Goal: Information Seeking & Learning: Learn about a topic

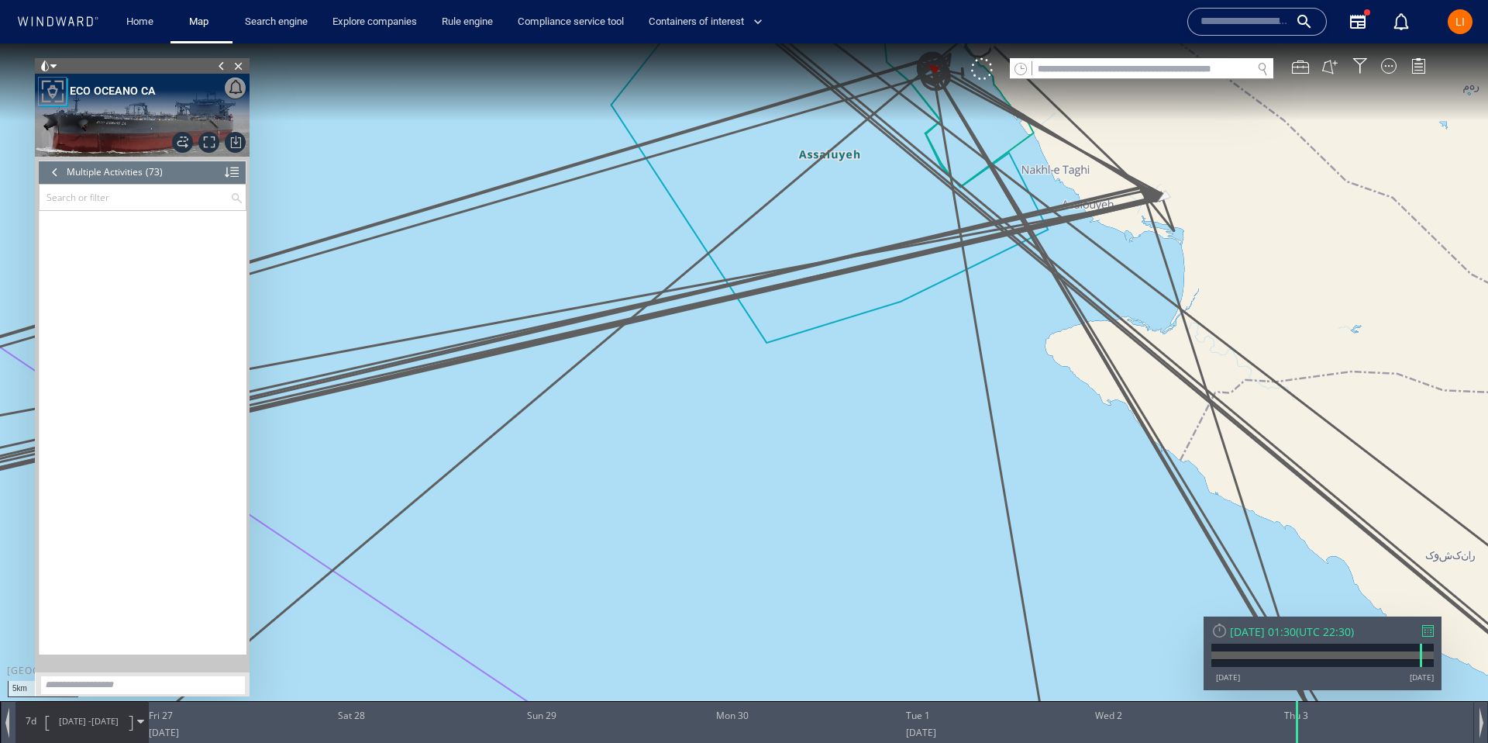
scroll to position [2684, 0]
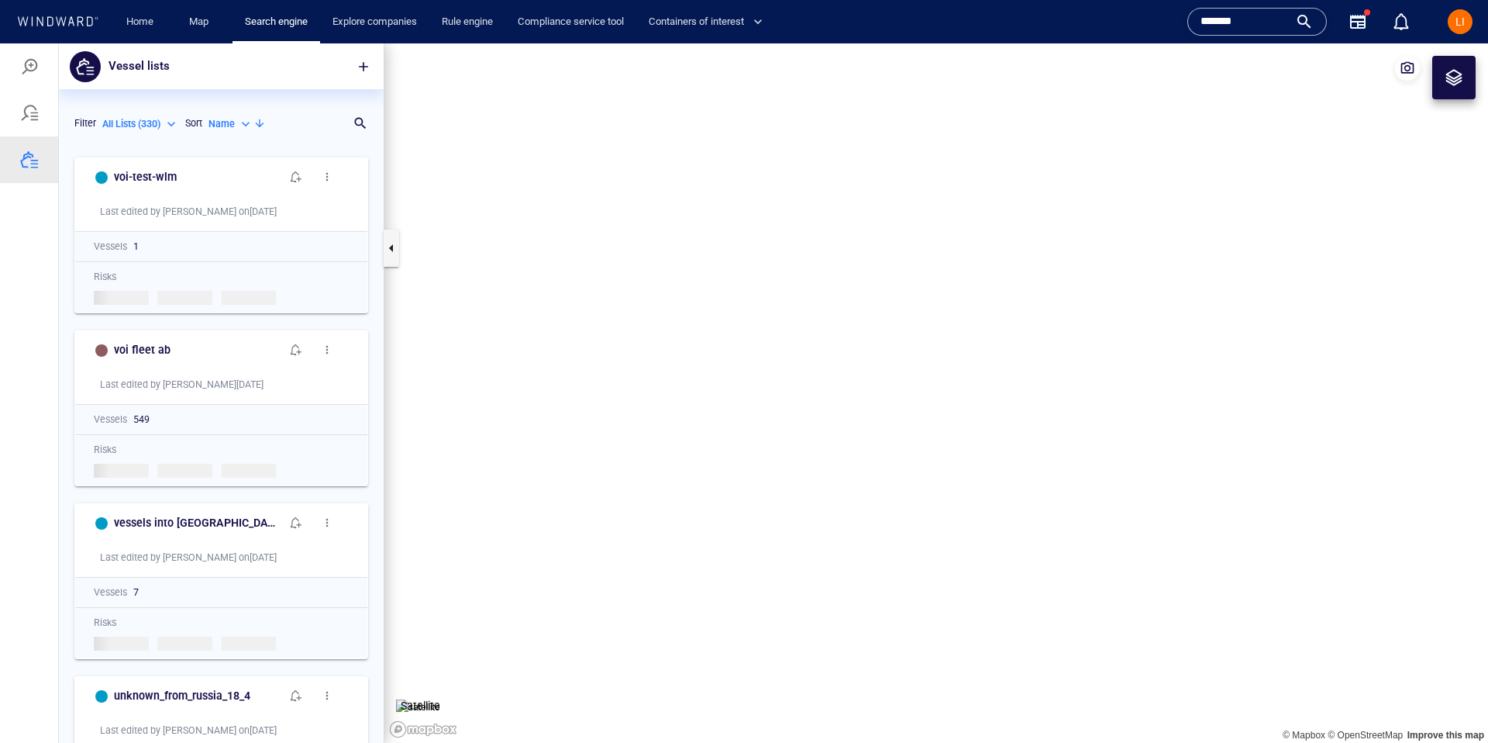
scroll to position [593, 325]
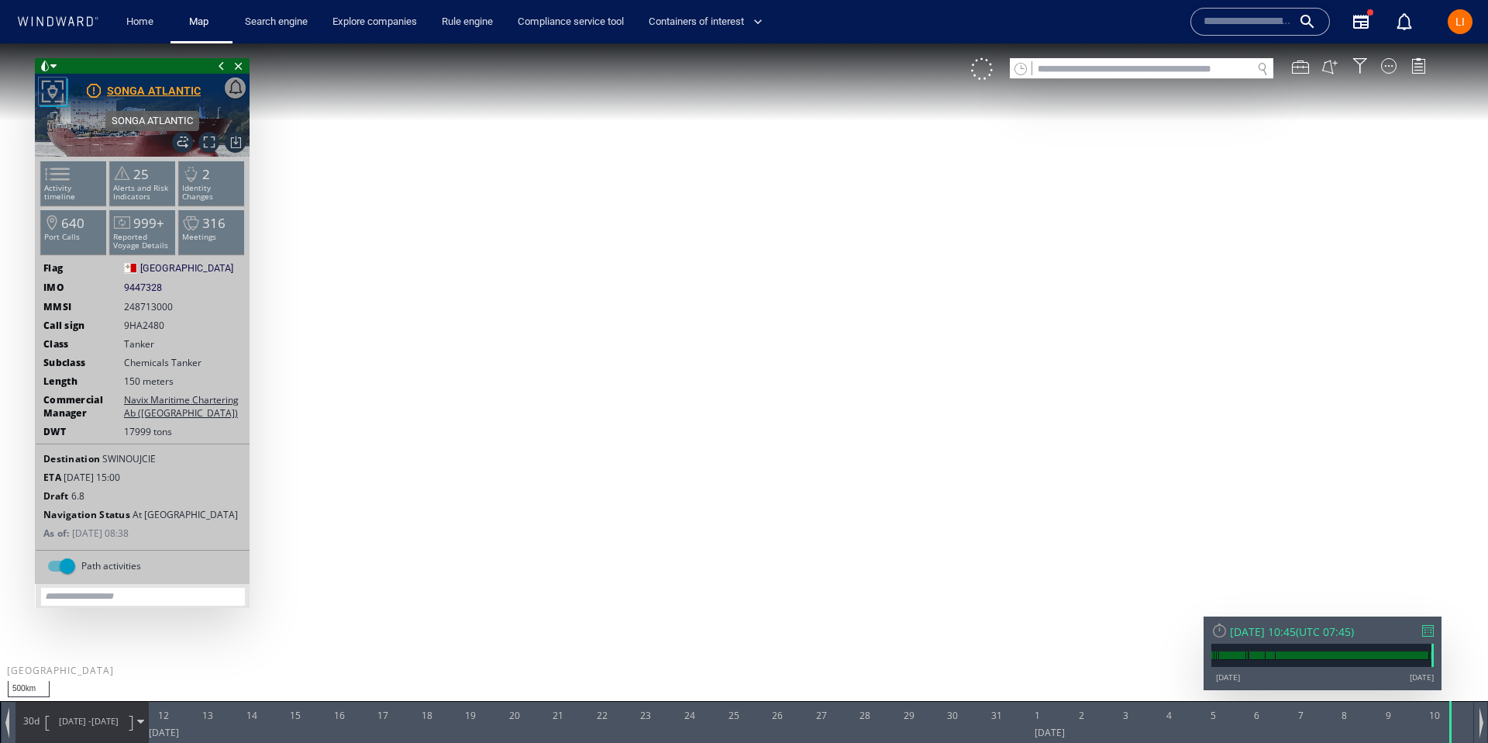
click at [134, 95] on div "SONGA ATLANTIC" at bounding box center [154, 90] width 94 height 19
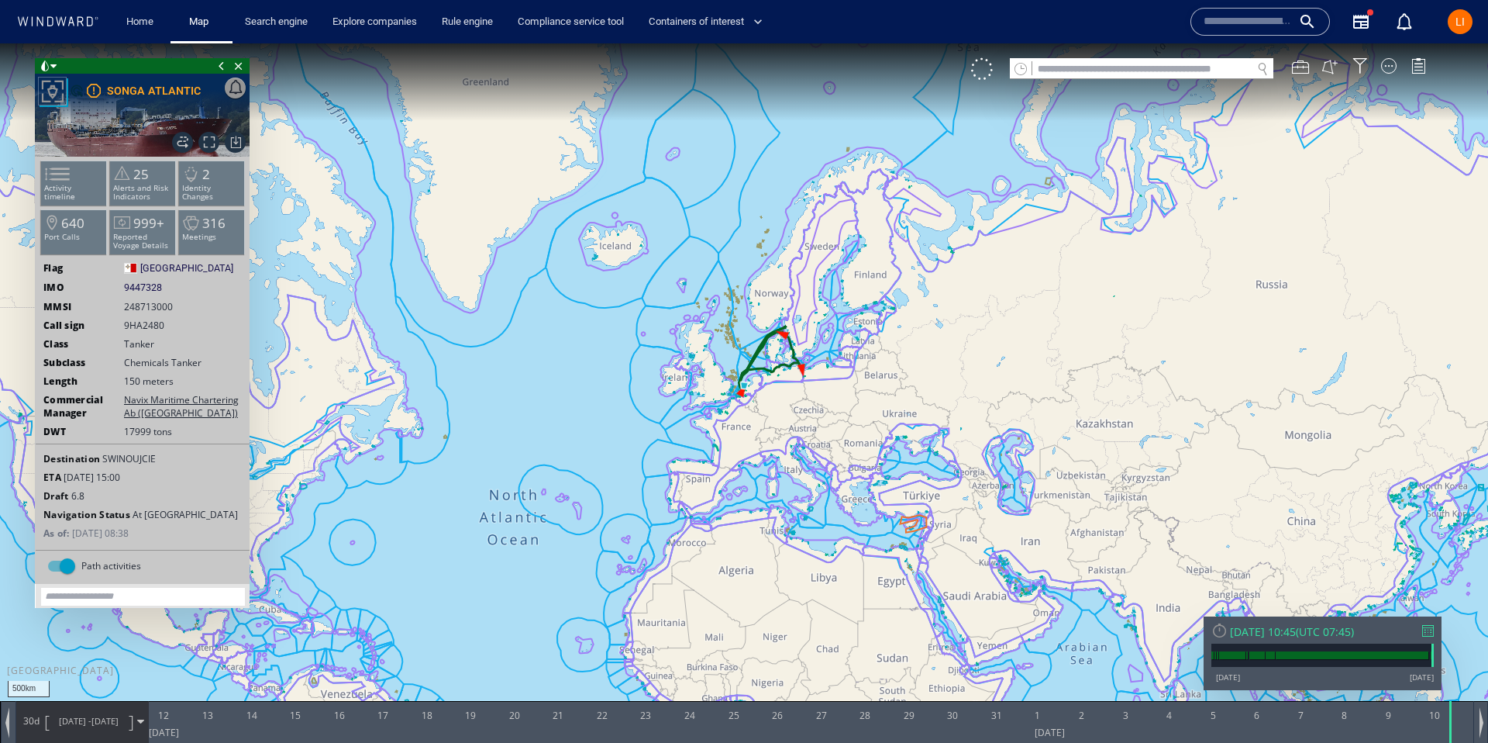
click at [147, 288] on span "9447328" at bounding box center [143, 288] width 38 height 14
copy span "9447328"
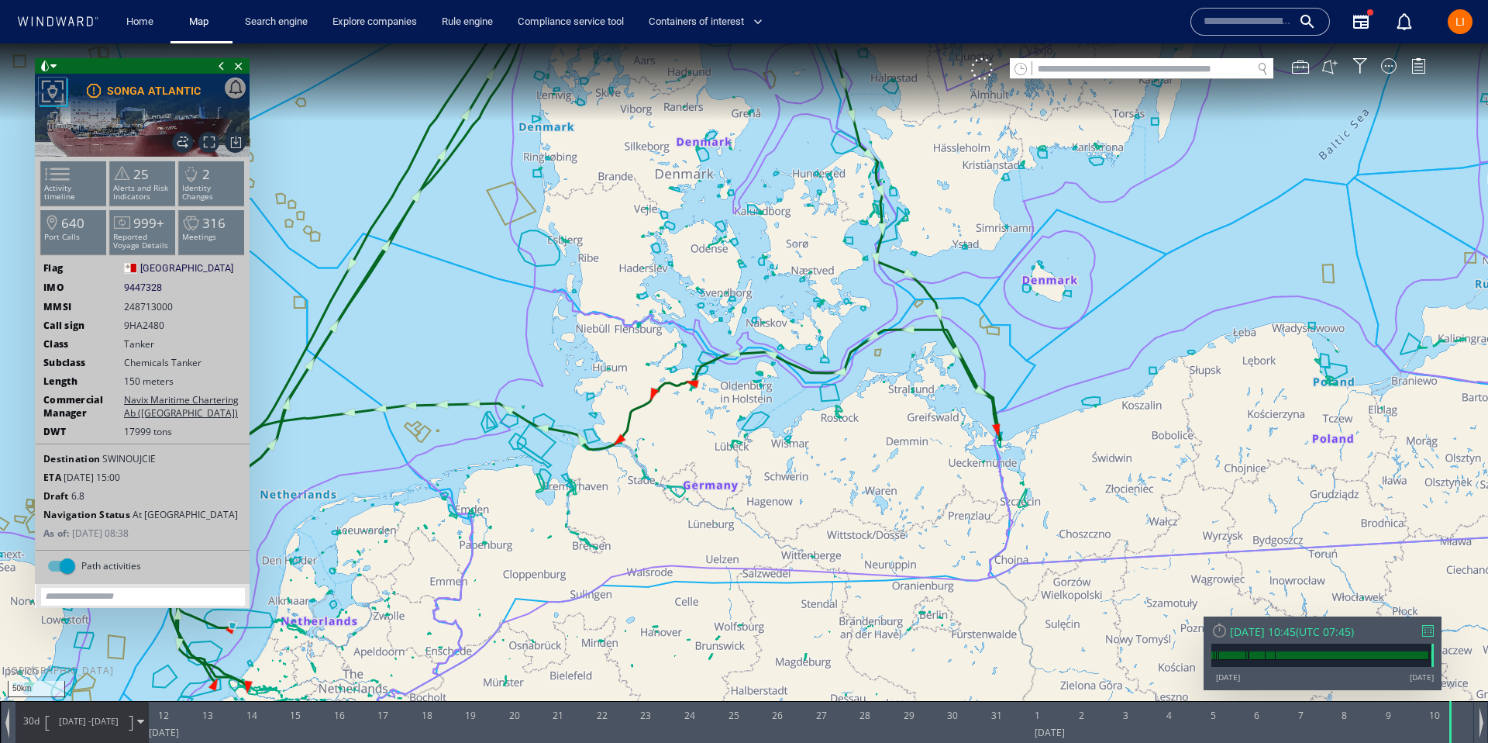
click at [1351, 631] on span "UTC 07:45" at bounding box center [1325, 631] width 52 height 15
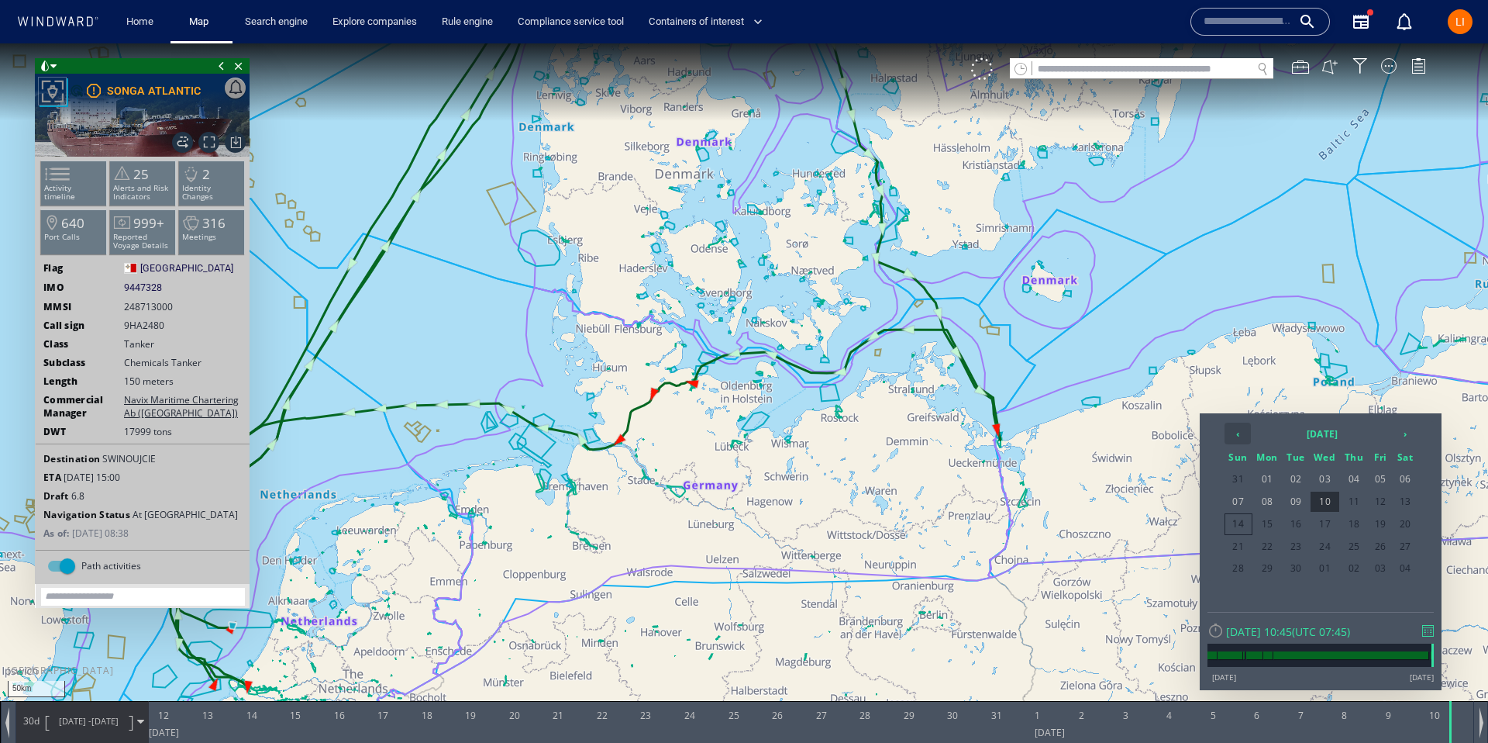
click at [1233, 436] on th "‹" at bounding box center [1238, 433] width 26 height 22
click at [1301, 522] on span "15" at bounding box center [1297, 524] width 26 height 20
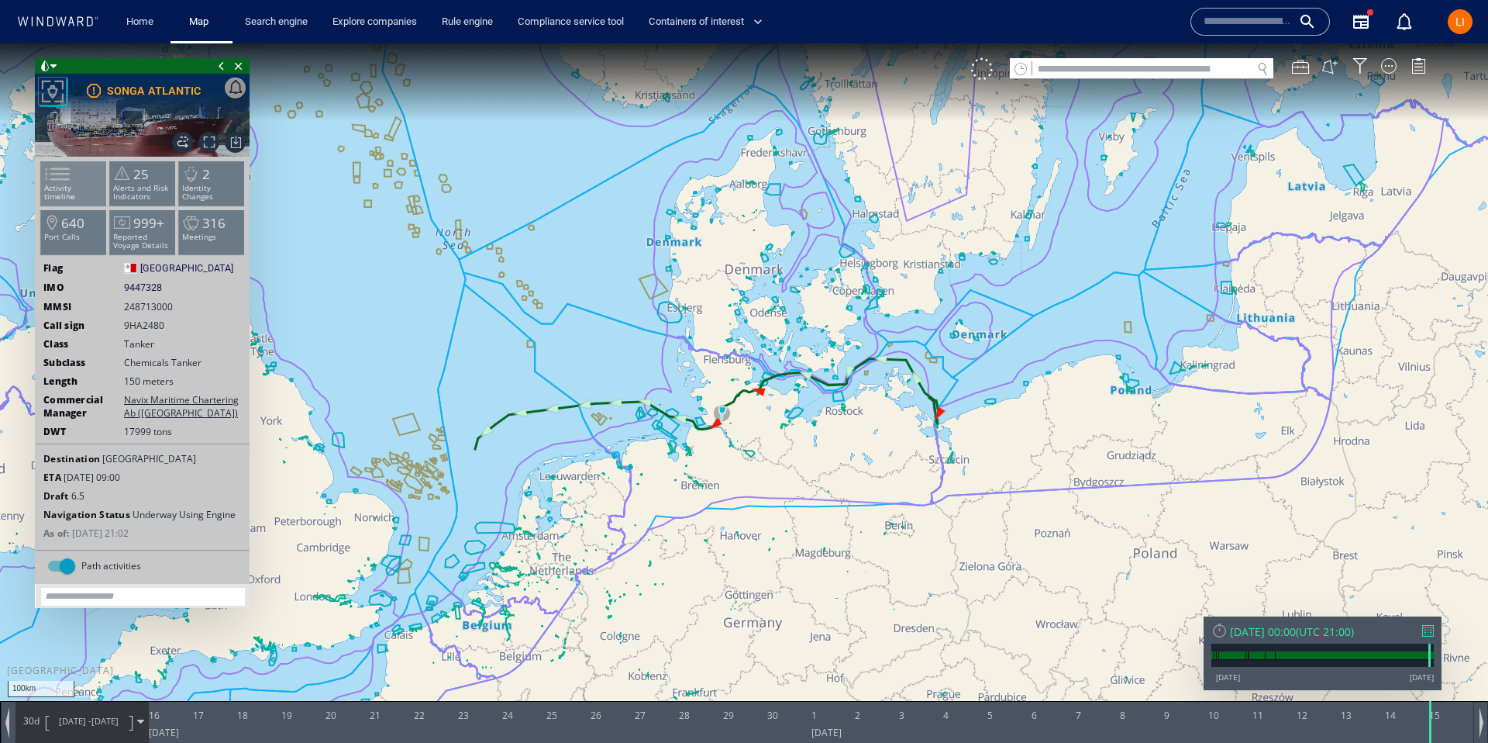
click at [60, 171] on span at bounding box center [47, 174] width 23 height 22
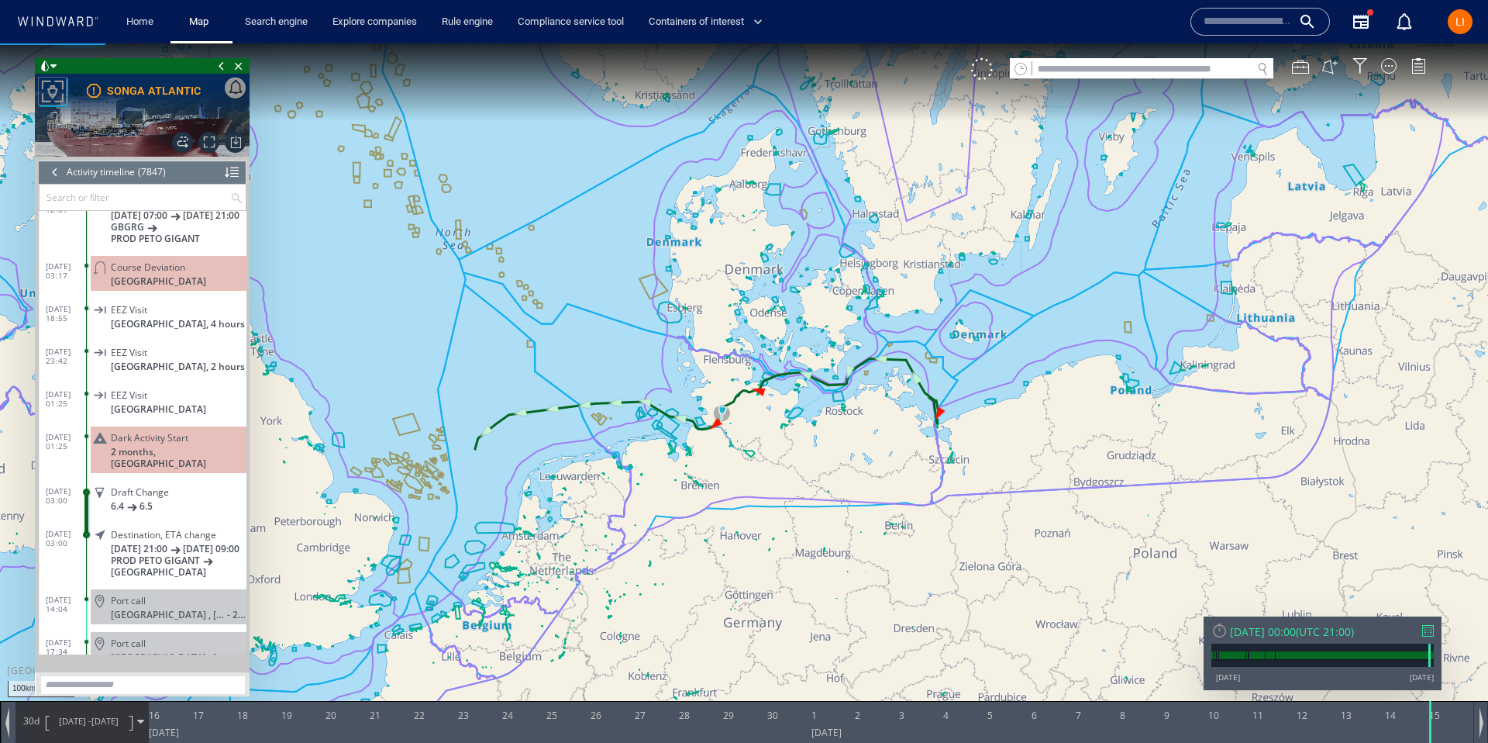
scroll to position [327608, 0]
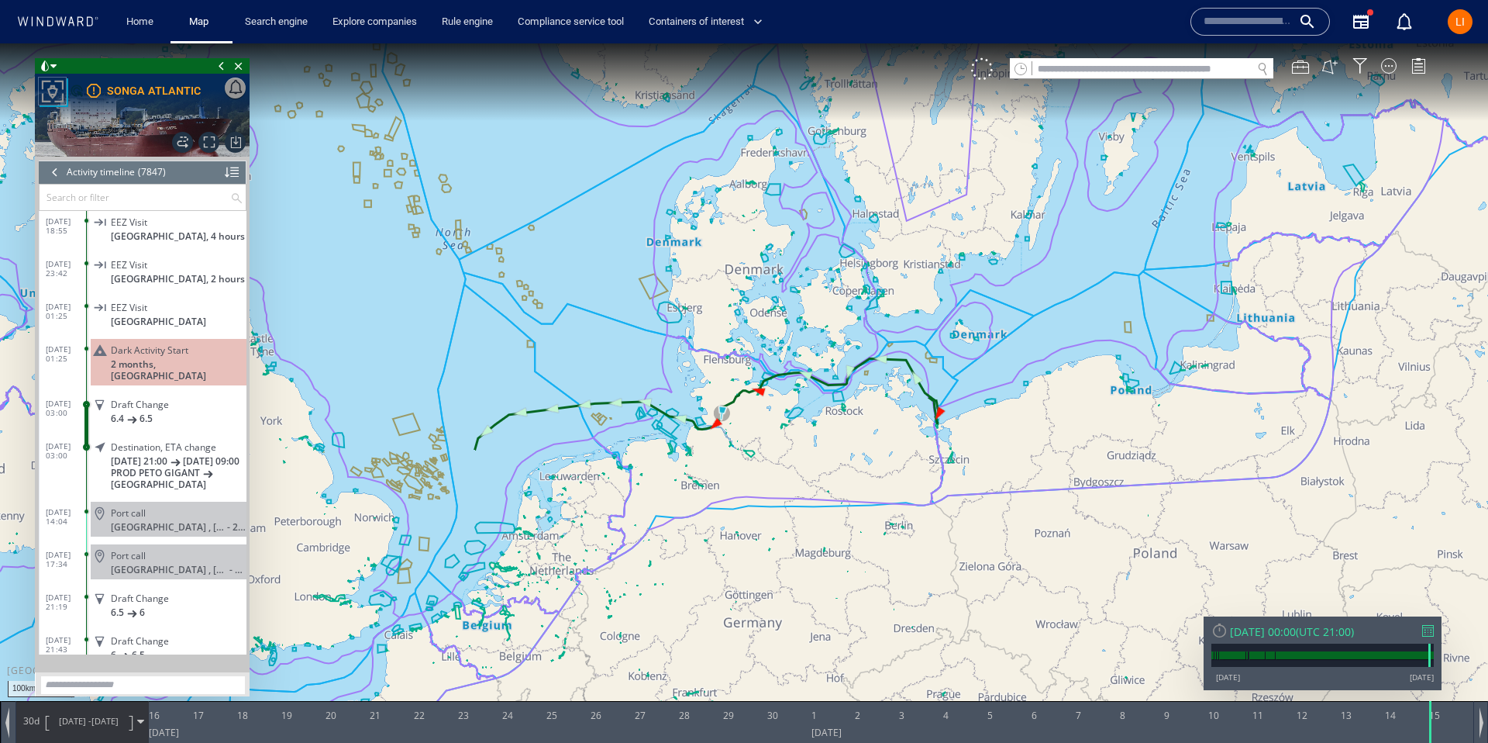
click at [134, 356] on span "Dark Activity Start" at bounding box center [150, 350] width 78 height 12
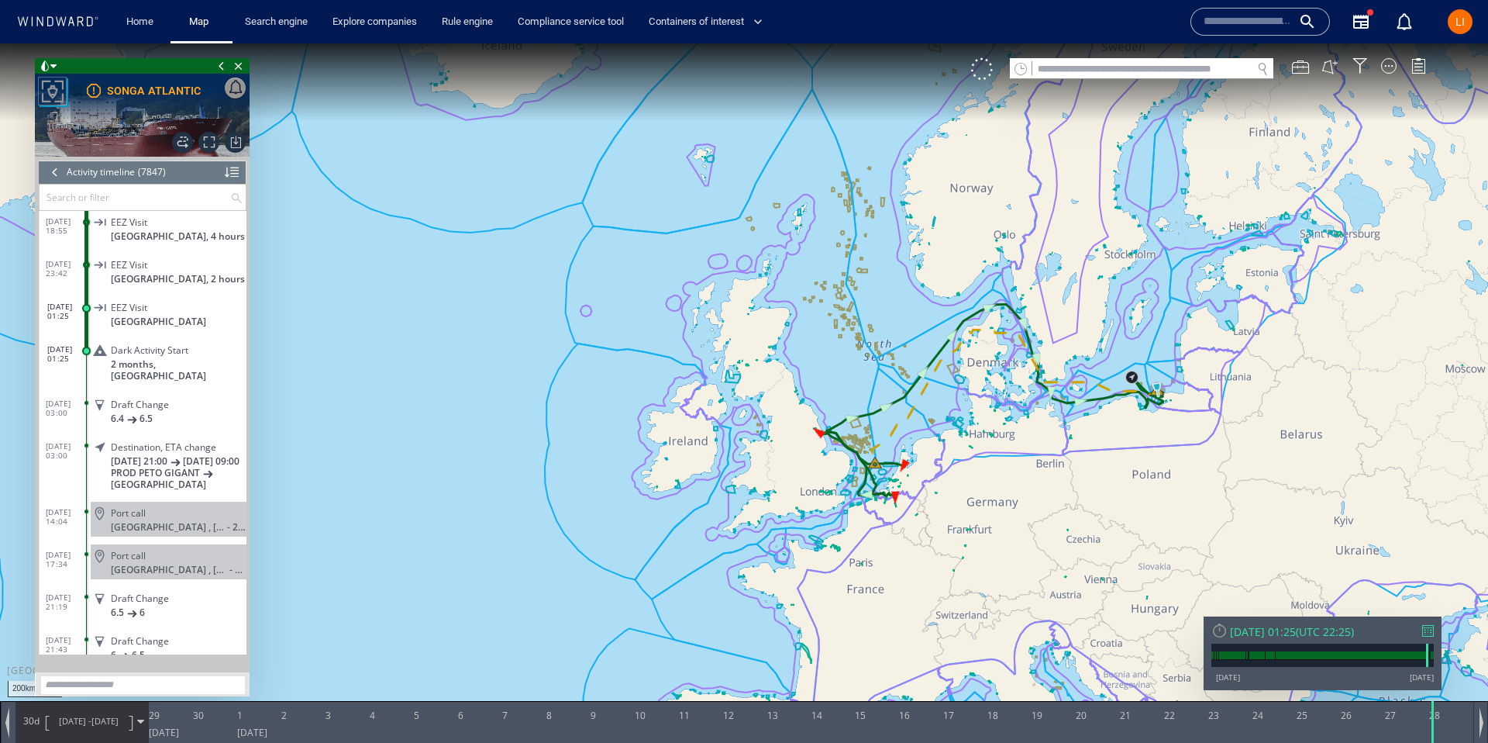
click at [1279, 632] on div "Wed 28/05/2025 01:25" at bounding box center [1263, 631] width 66 height 15
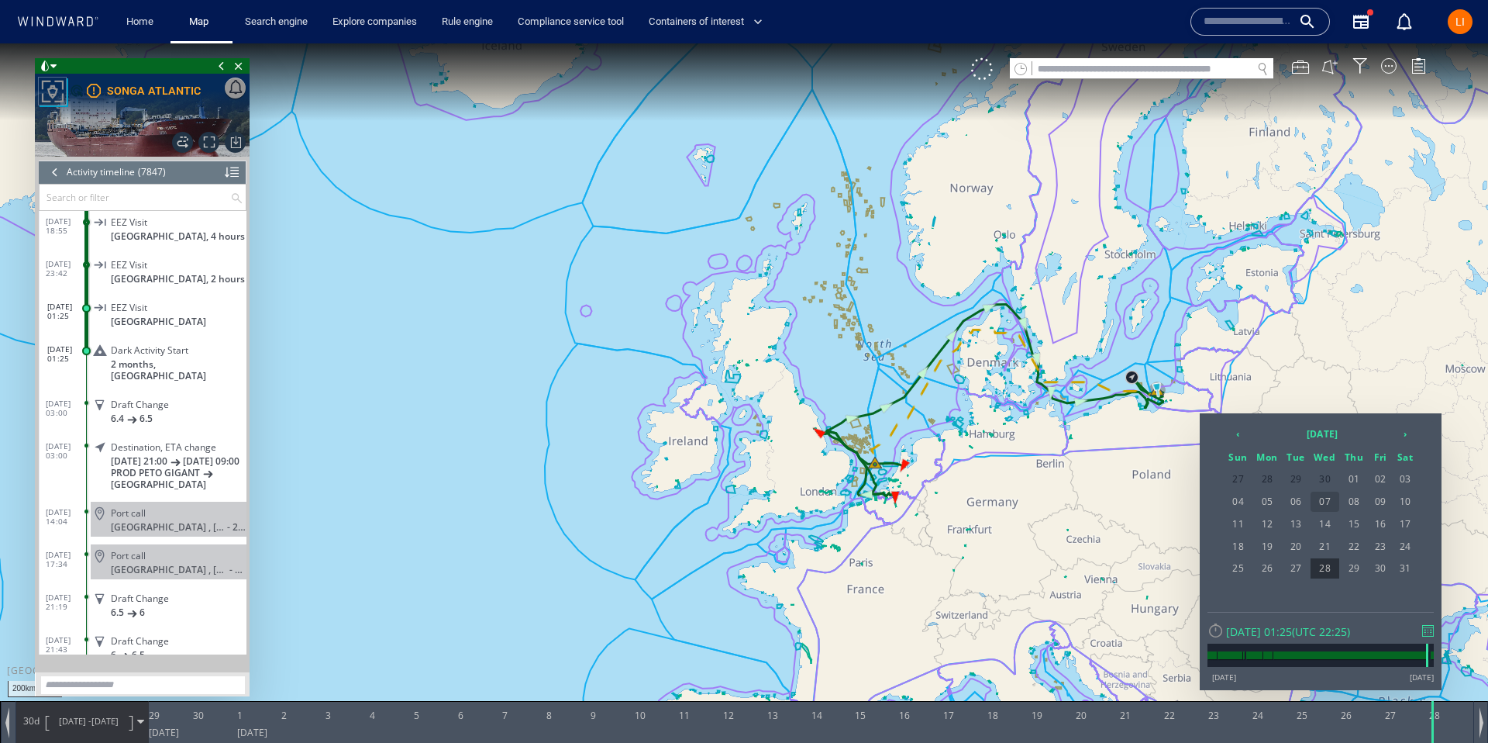
click at [1327, 508] on span "07" at bounding box center [1325, 501] width 29 height 20
click at [1327, 506] on span "07" at bounding box center [1325, 501] width 29 height 20
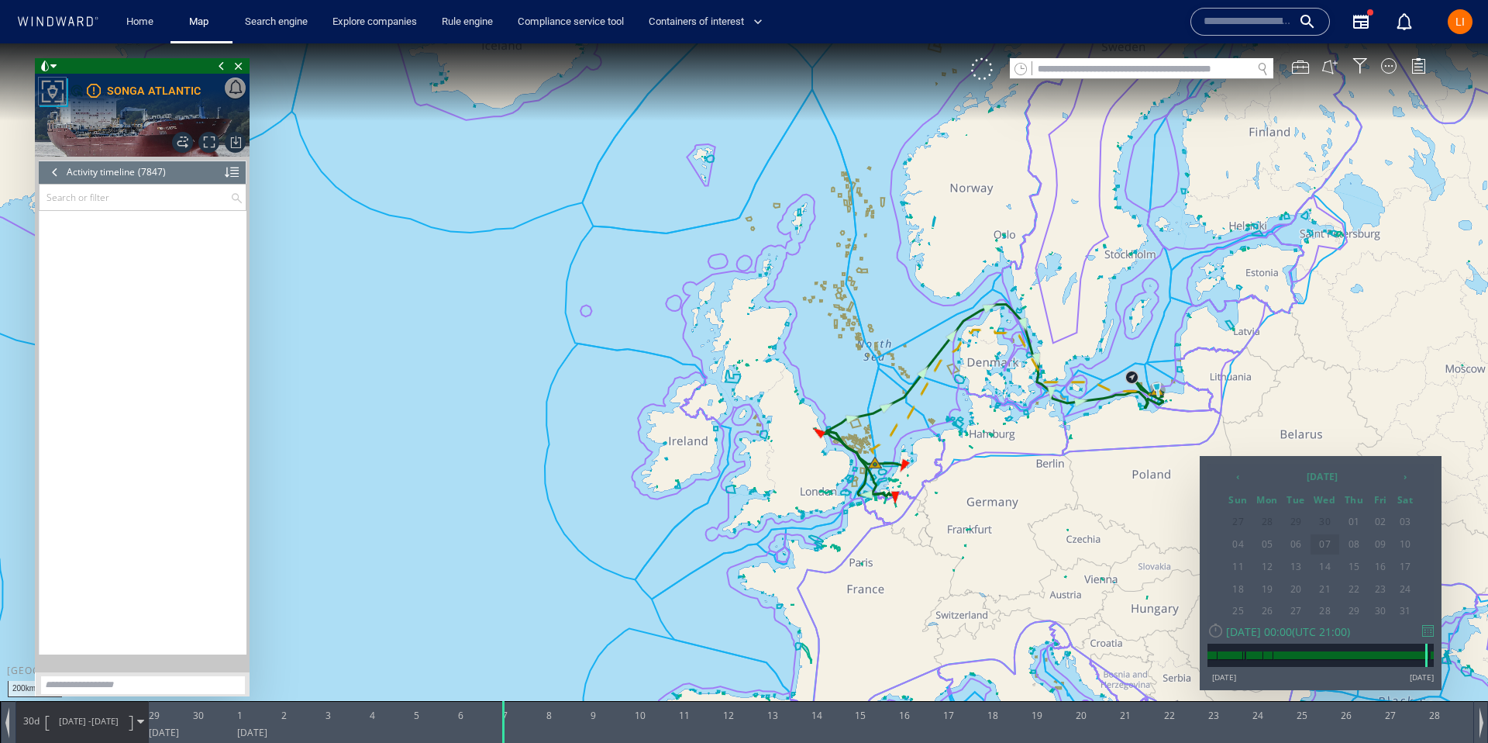
scroll to position [325704, 0]
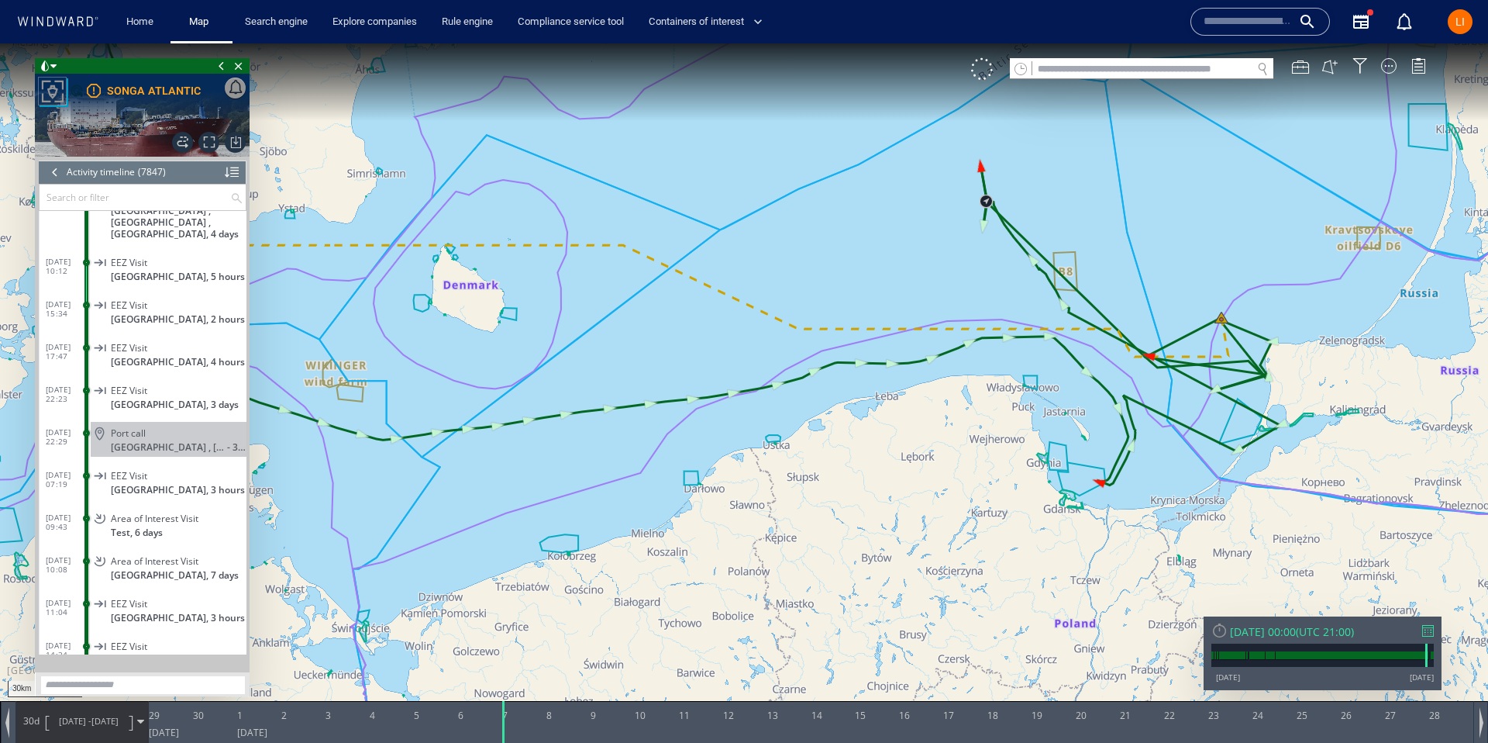
click at [67, 722] on span "28/04/25 -" at bounding box center [75, 721] width 33 height 12
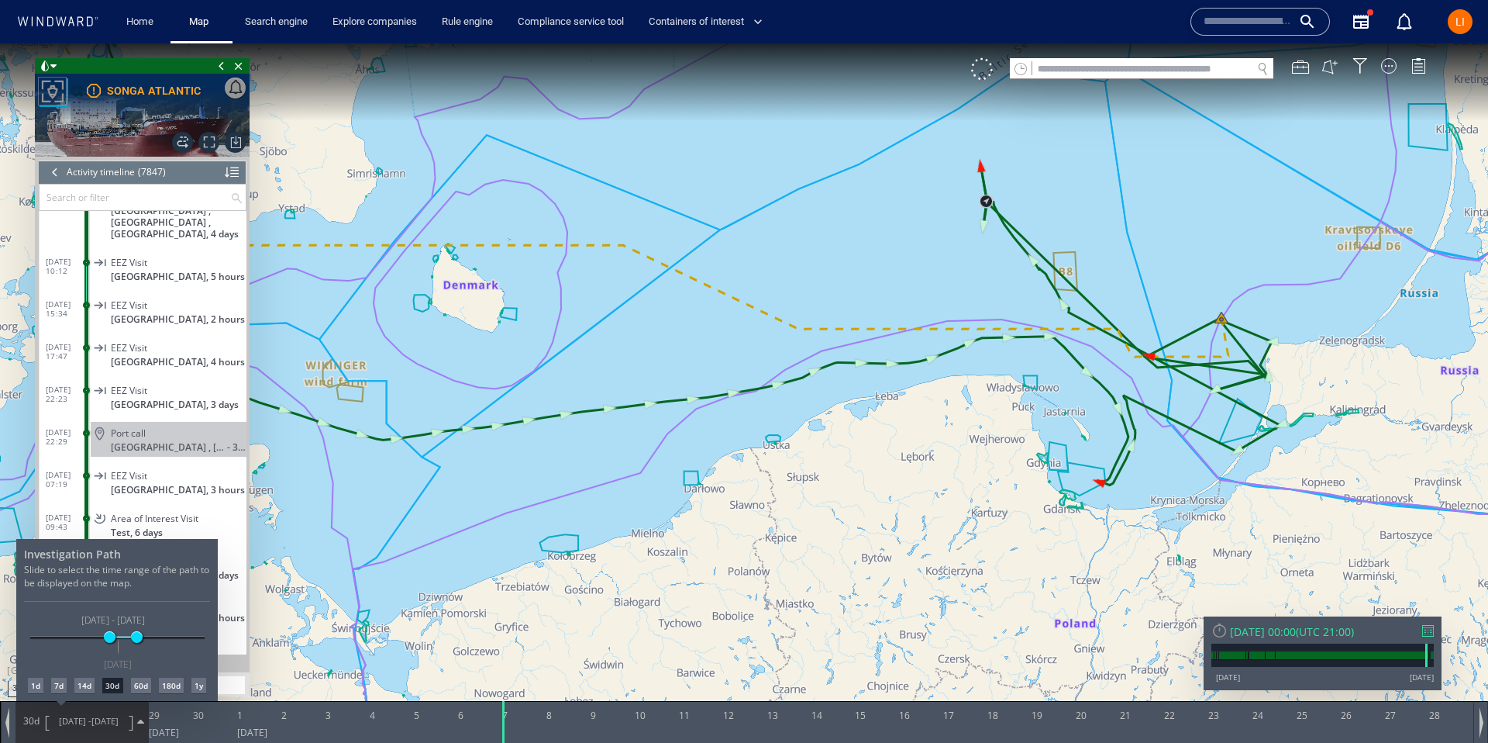
click at [58, 688] on div "7d" at bounding box center [59, 685] width 16 height 16
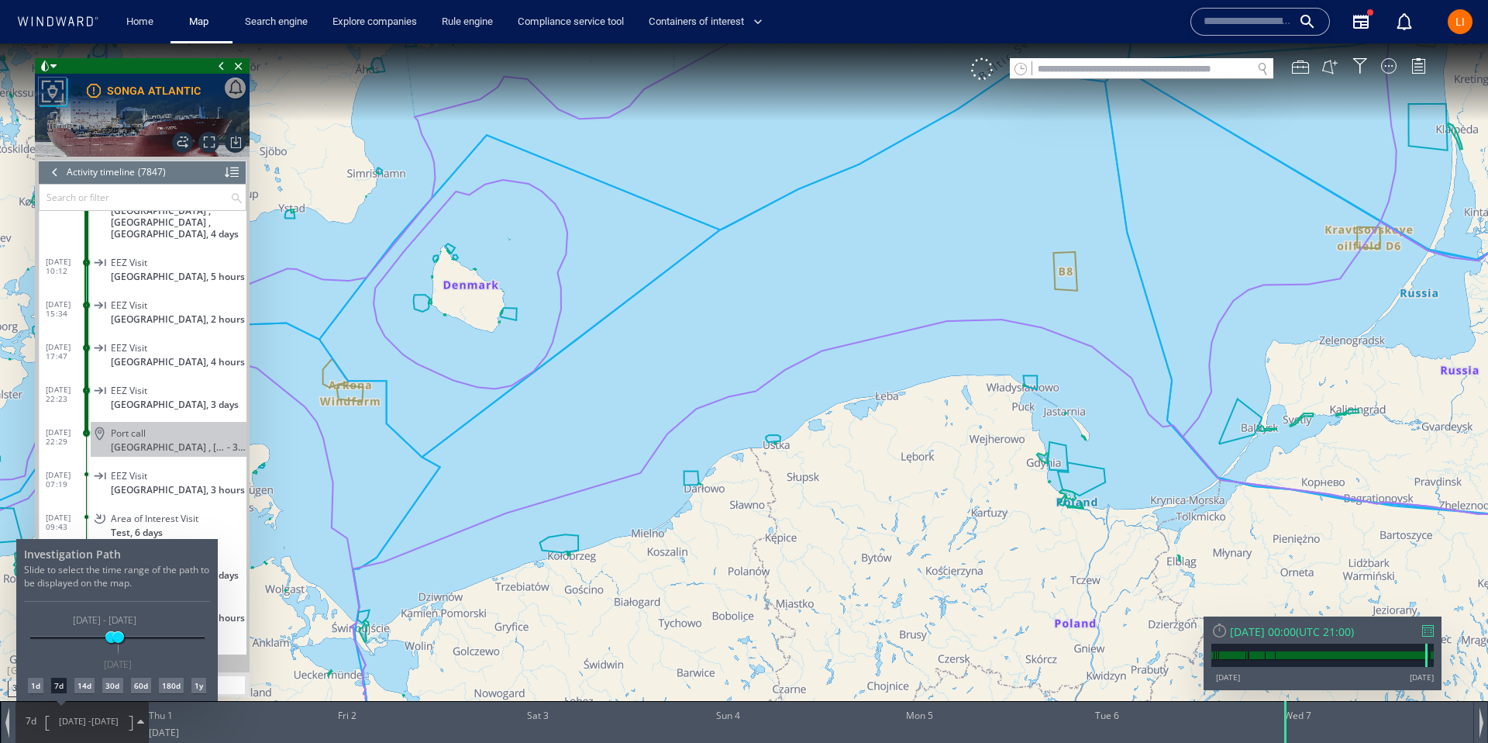
click at [1129, 394] on div at bounding box center [744, 392] width 1488 height 699
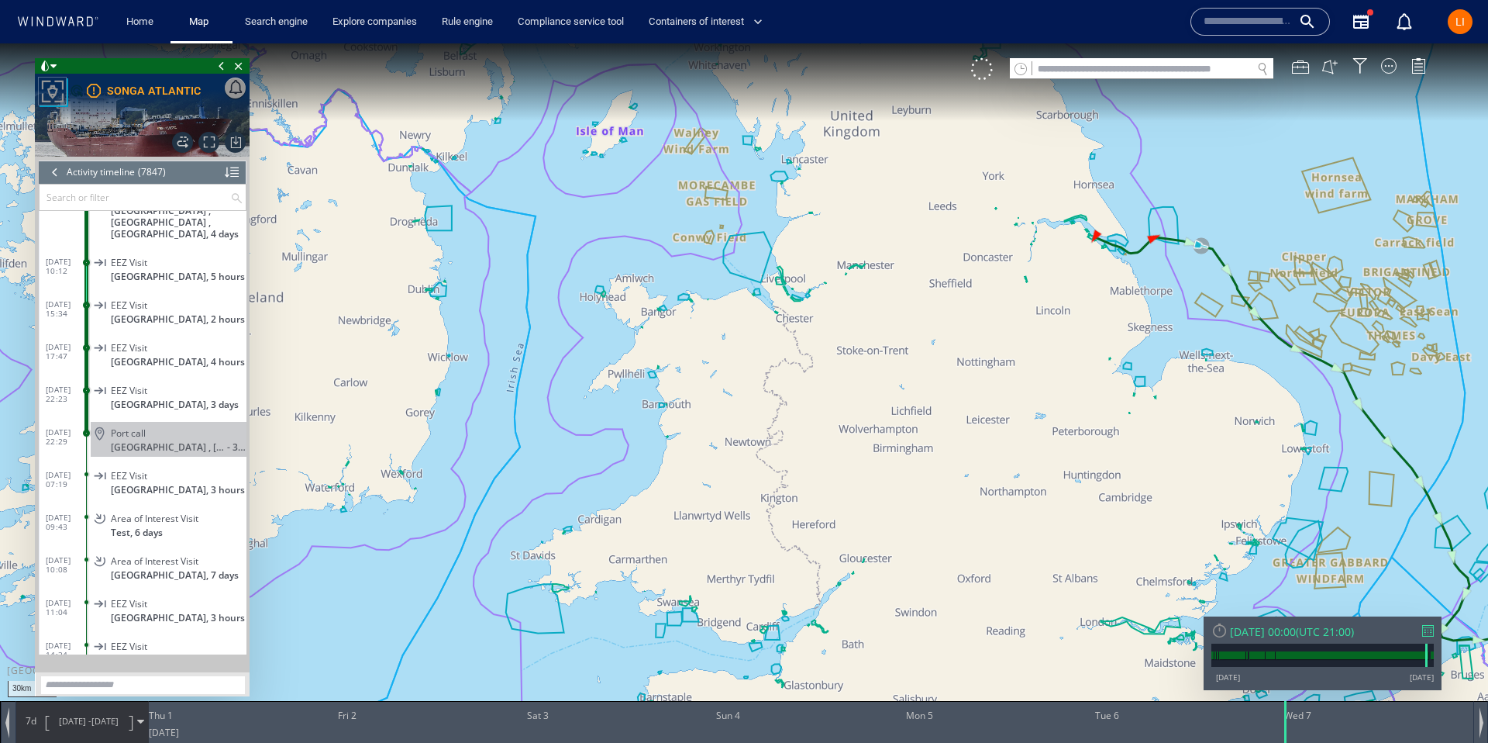
drag, startPoint x: 1300, startPoint y: 628, endPoint x: 1291, endPoint y: 630, distance: 9.6
click at [1296, 629] on div "Wed 07/05/2025 00:00" at bounding box center [1263, 631] width 66 height 15
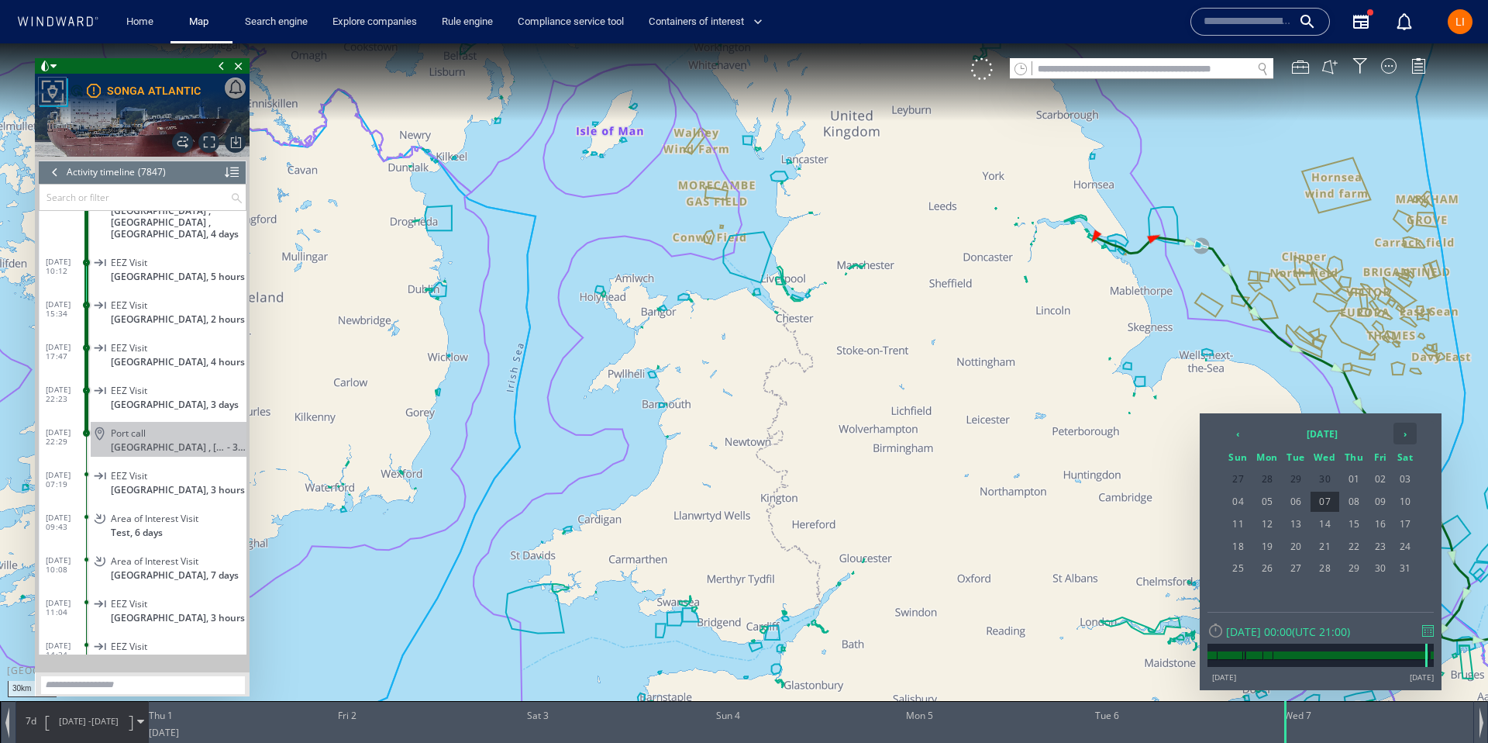
click at [1395, 439] on th "›" at bounding box center [1405, 433] width 23 height 22
click at [1401, 501] on span "07" at bounding box center [1405, 501] width 23 height 20
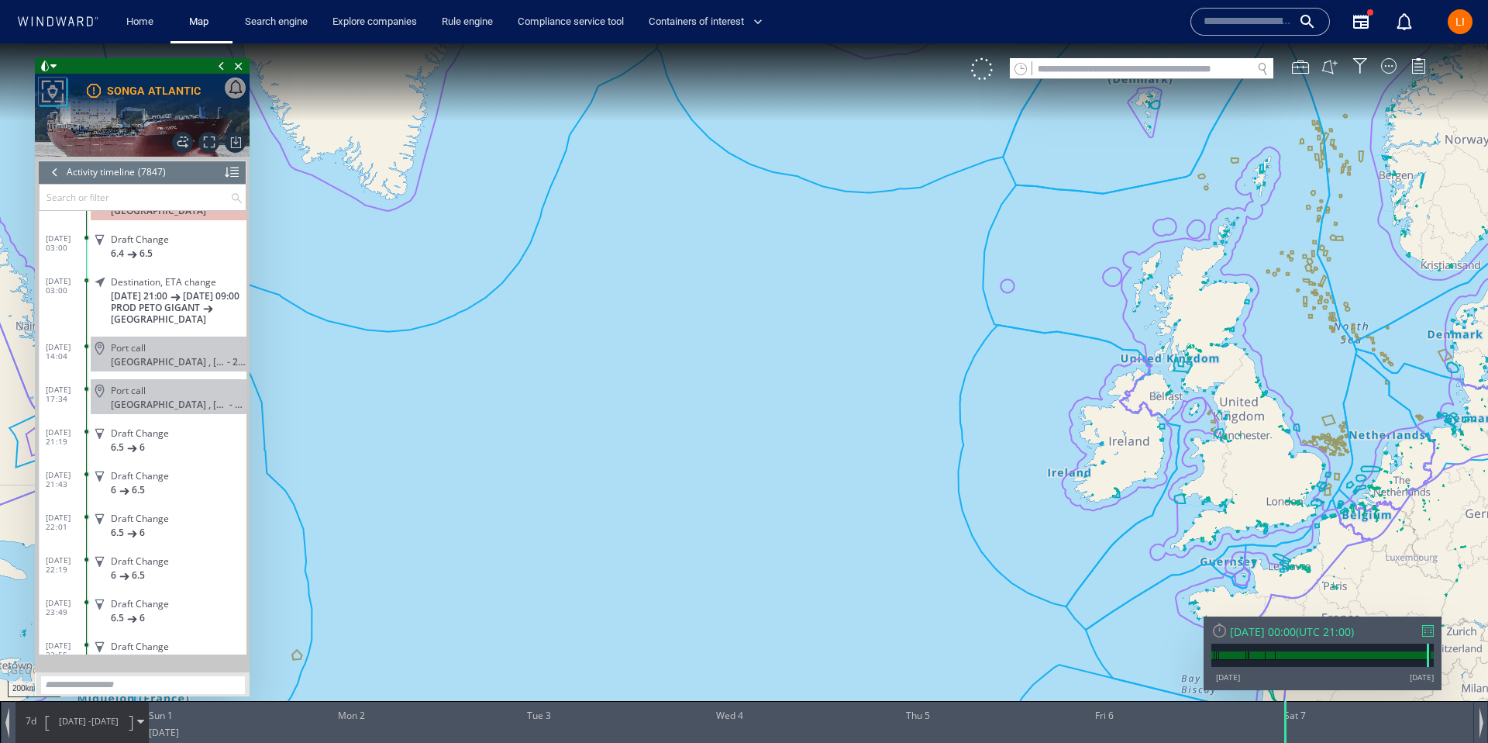
drag, startPoint x: 1221, startPoint y: 482, endPoint x: 712, endPoint y: 530, distance: 511.5
click at [711, 531] on canvas "Map" at bounding box center [744, 385] width 1488 height 684
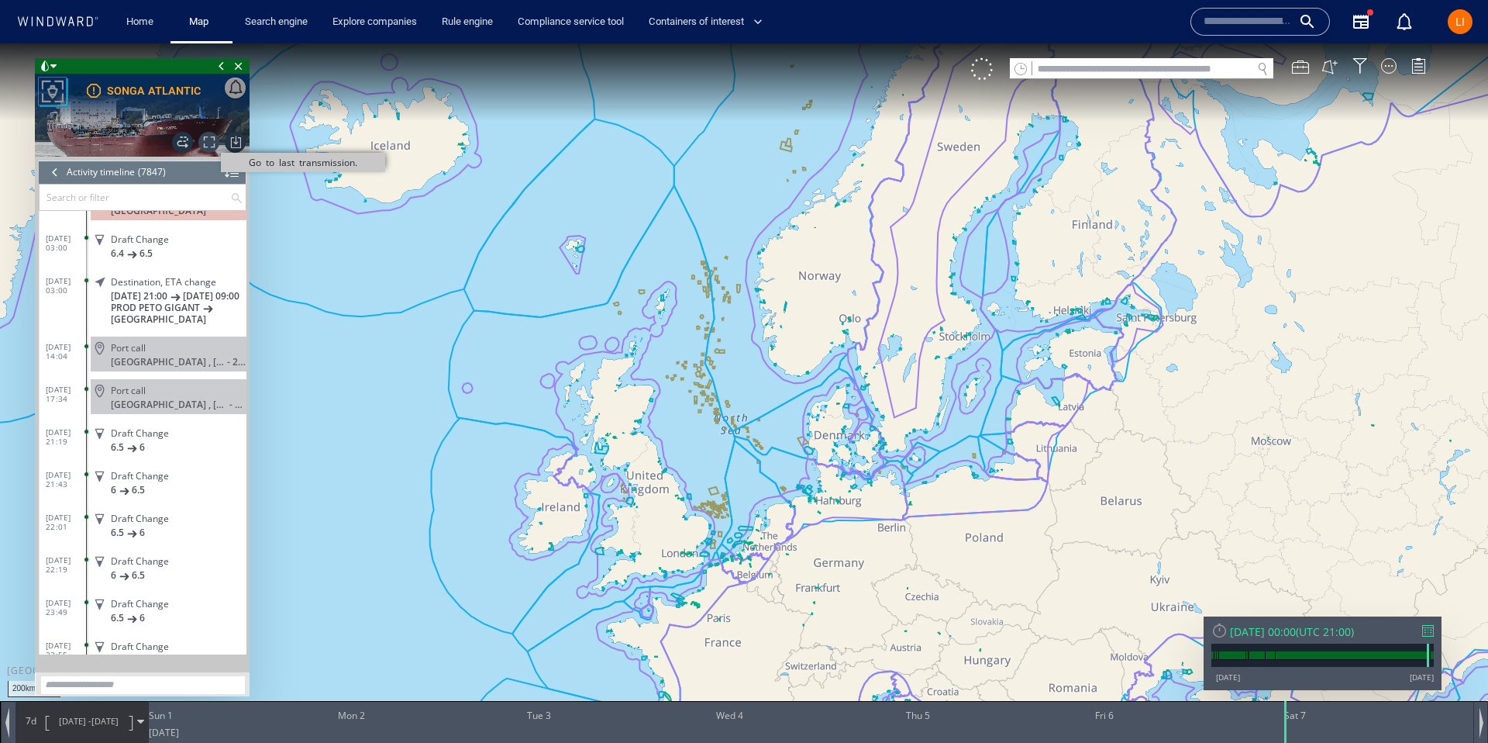
click at [212, 142] on span "Go to last transmission." at bounding box center [208, 142] width 21 height 21
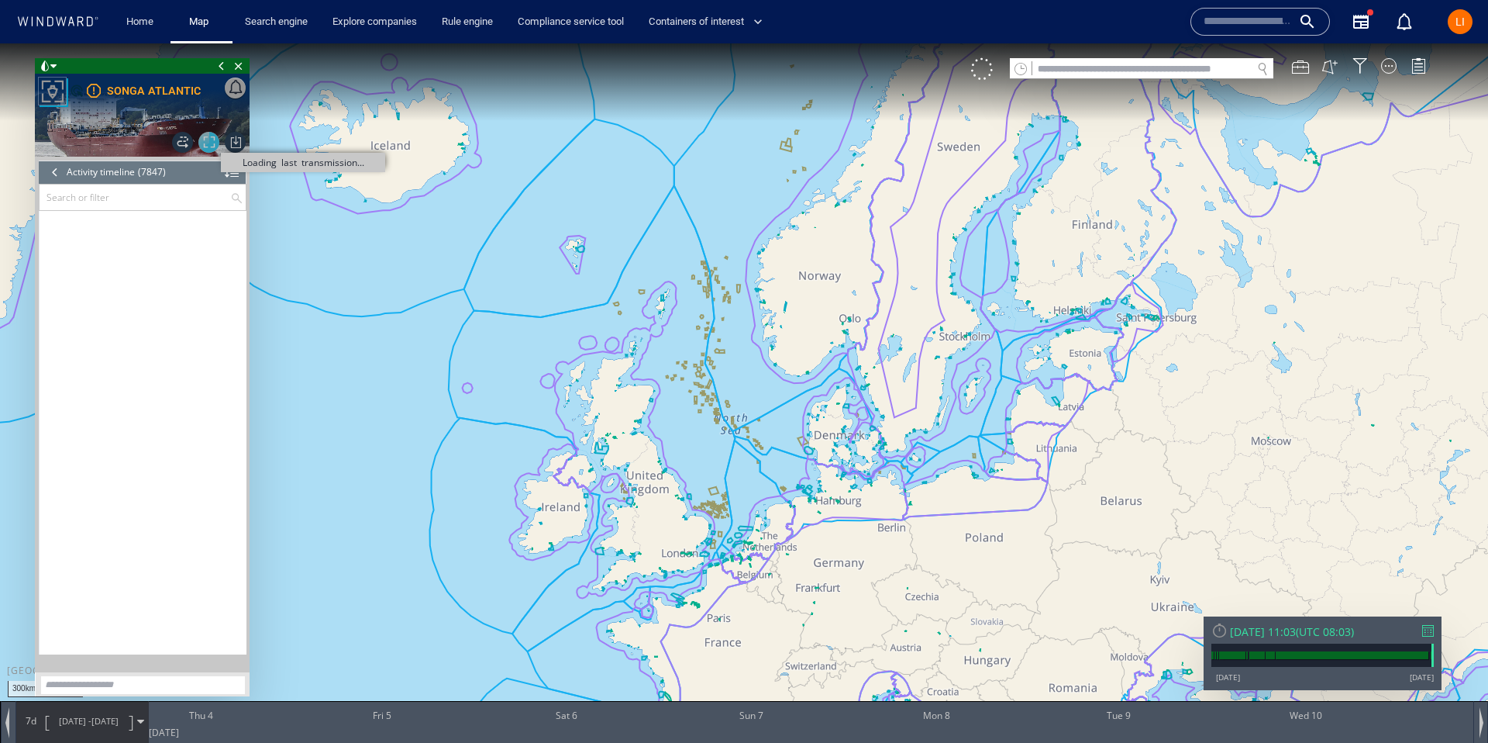
scroll to position [334085, 0]
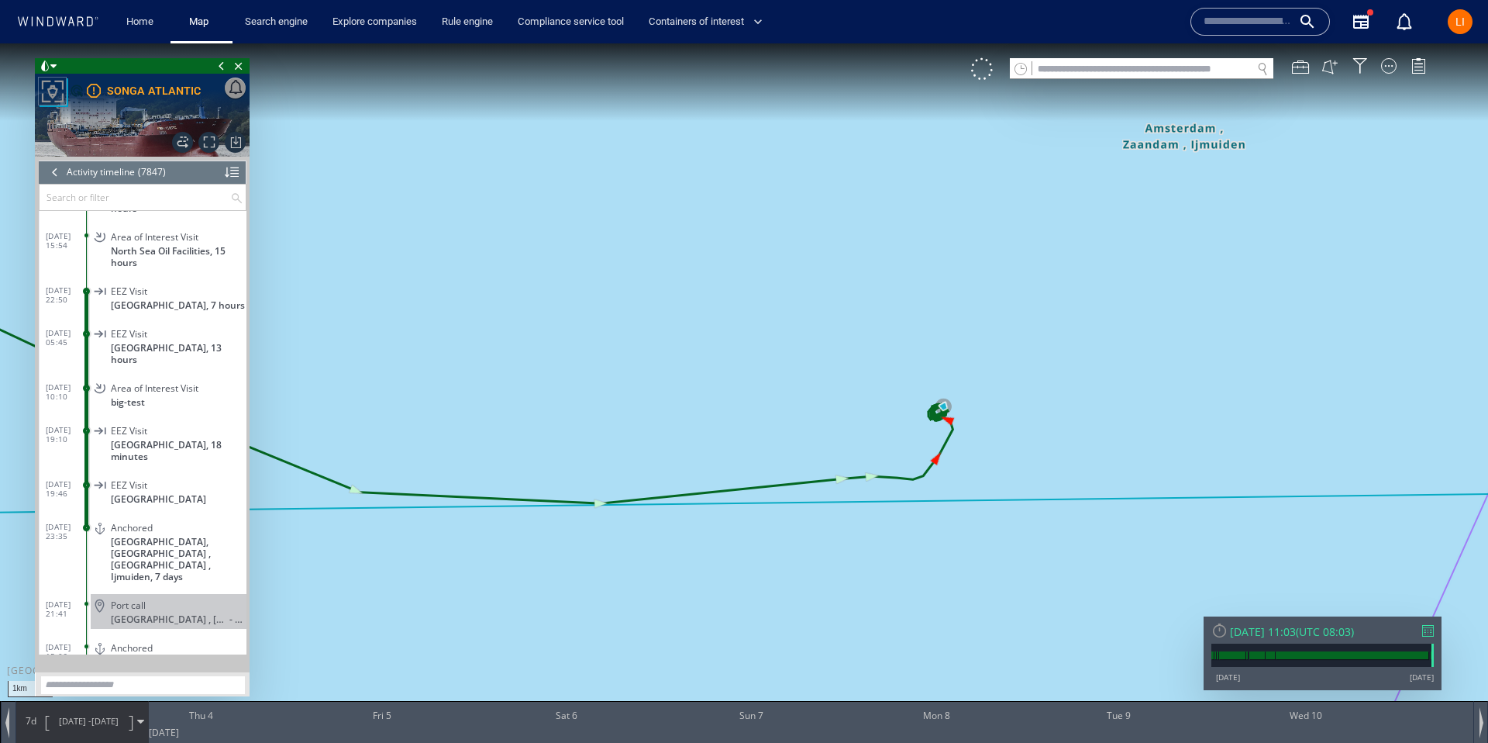
click at [1285, 630] on div "Sun 14/09/2025 11:03" at bounding box center [1263, 631] width 66 height 15
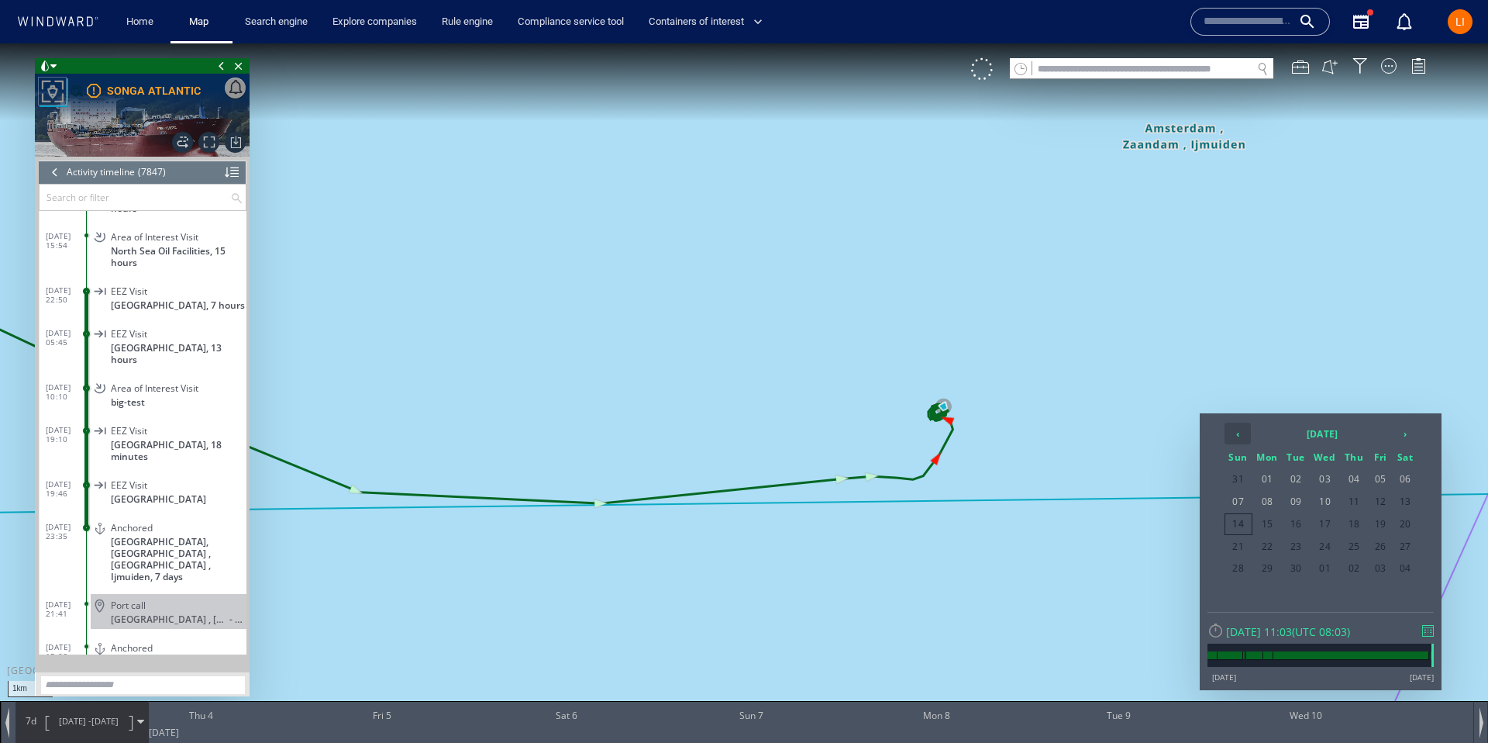
click at [1233, 437] on th "‹" at bounding box center [1238, 433] width 26 height 22
click at [1239, 438] on th "‹" at bounding box center [1238, 433] width 26 height 22
click at [1374, 498] on span "06" at bounding box center [1380, 501] width 23 height 20
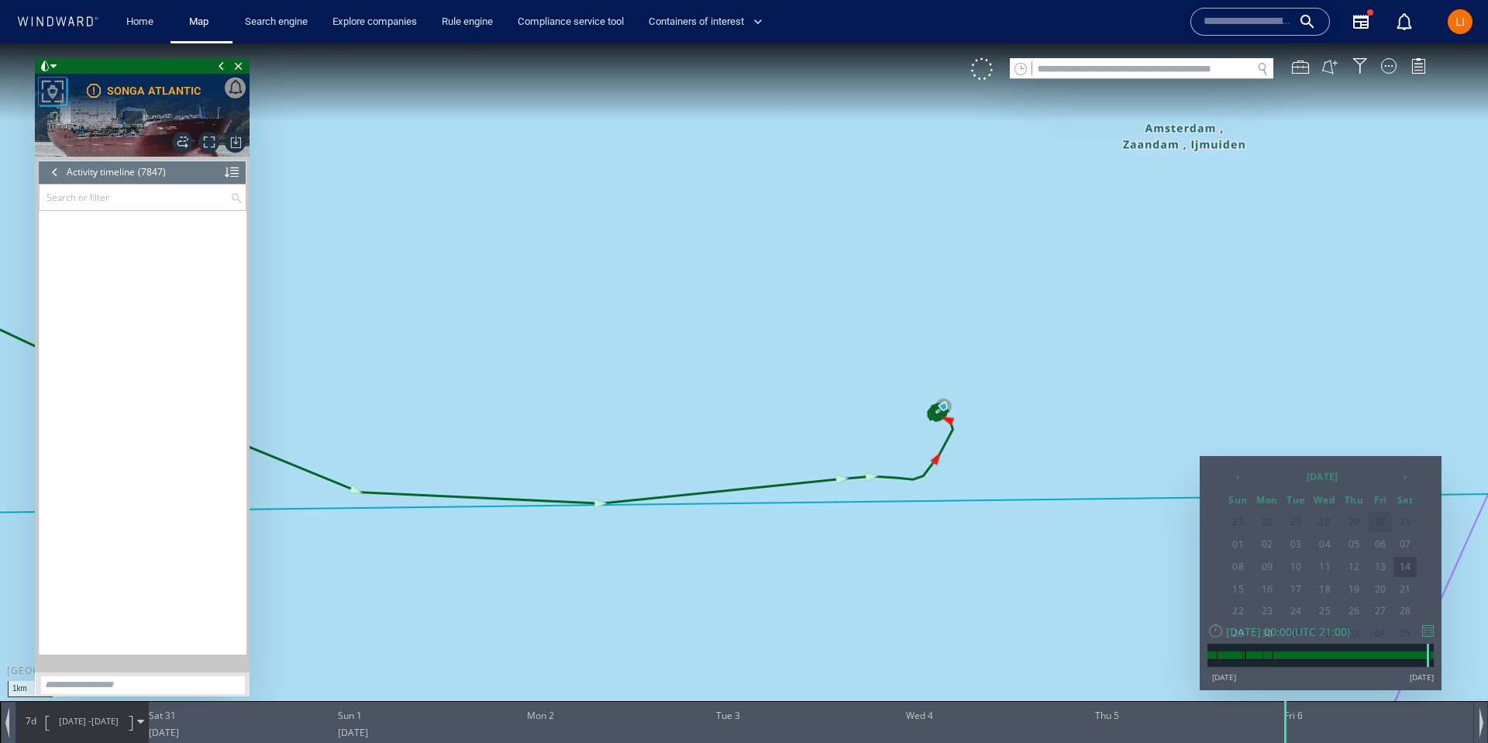
scroll to position [327750, 0]
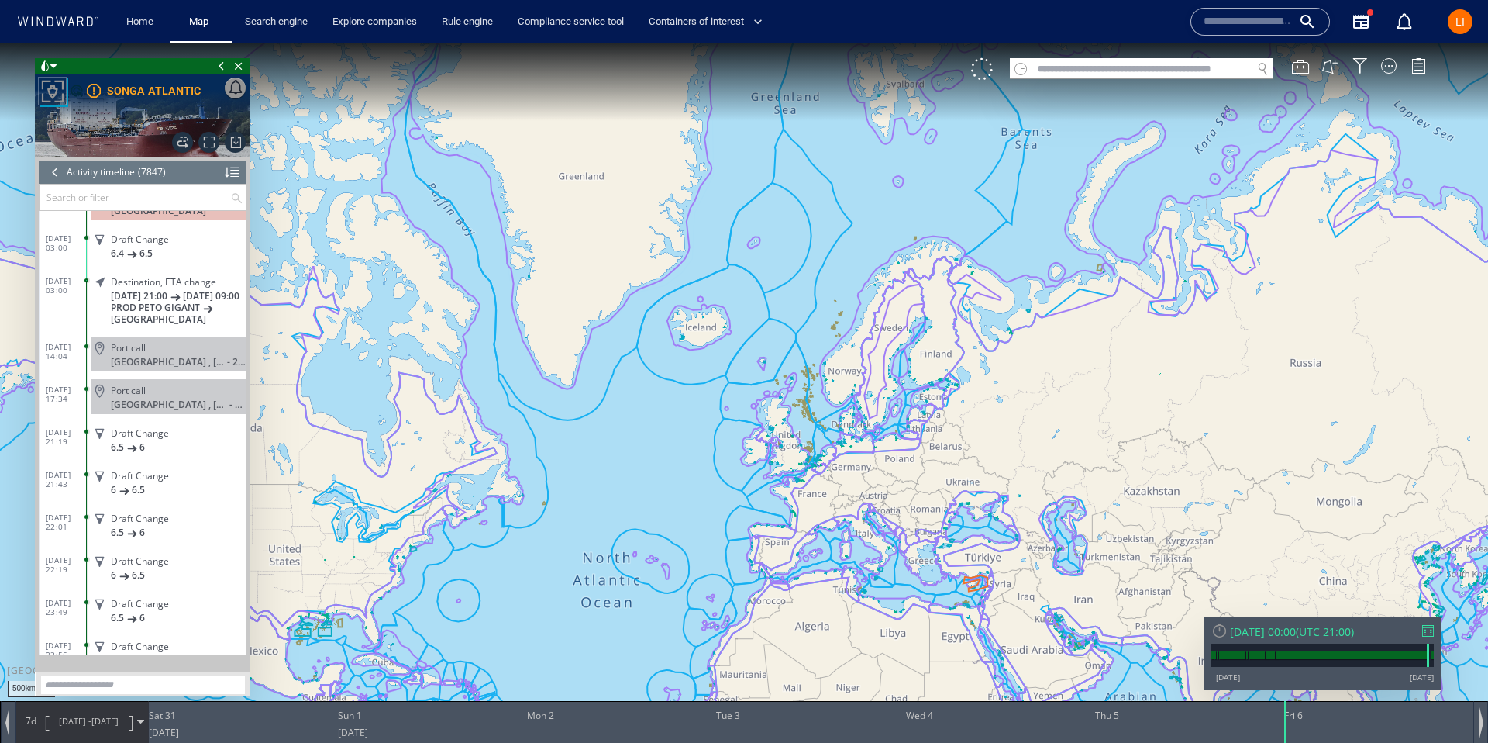
drag, startPoint x: 962, startPoint y: 405, endPoint x: 539, endPoint y: 343, distance: 427.0
click at [817, 467] on canvas "Map" at bounding box center [744, 385] width 1488 height 684
click at [49, 174] on div at bounding box center [55, 171] width 17 height 23
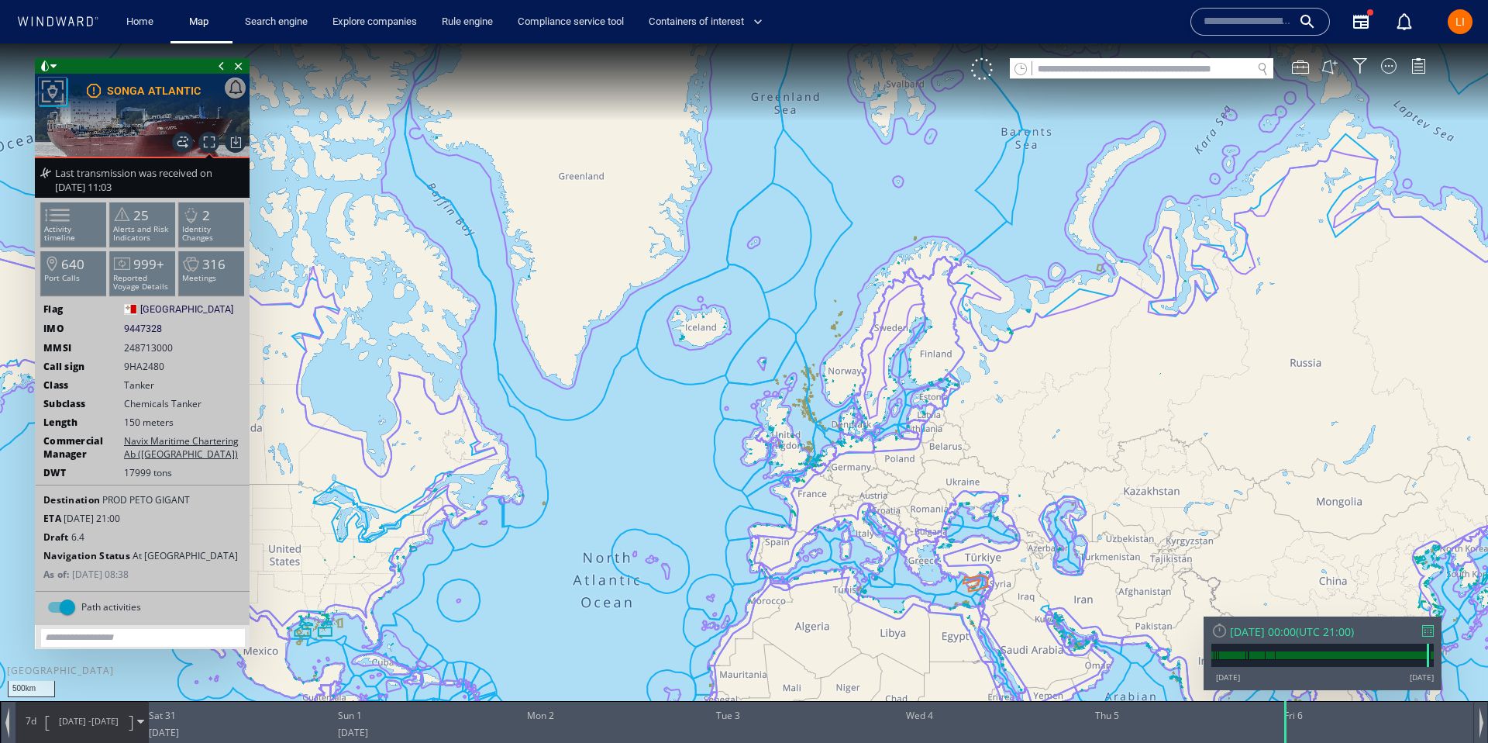
click at [1269, 631] on div "Fri 06/06/2025 00:00" at bounding box center [1263, 631] width 66 height 15
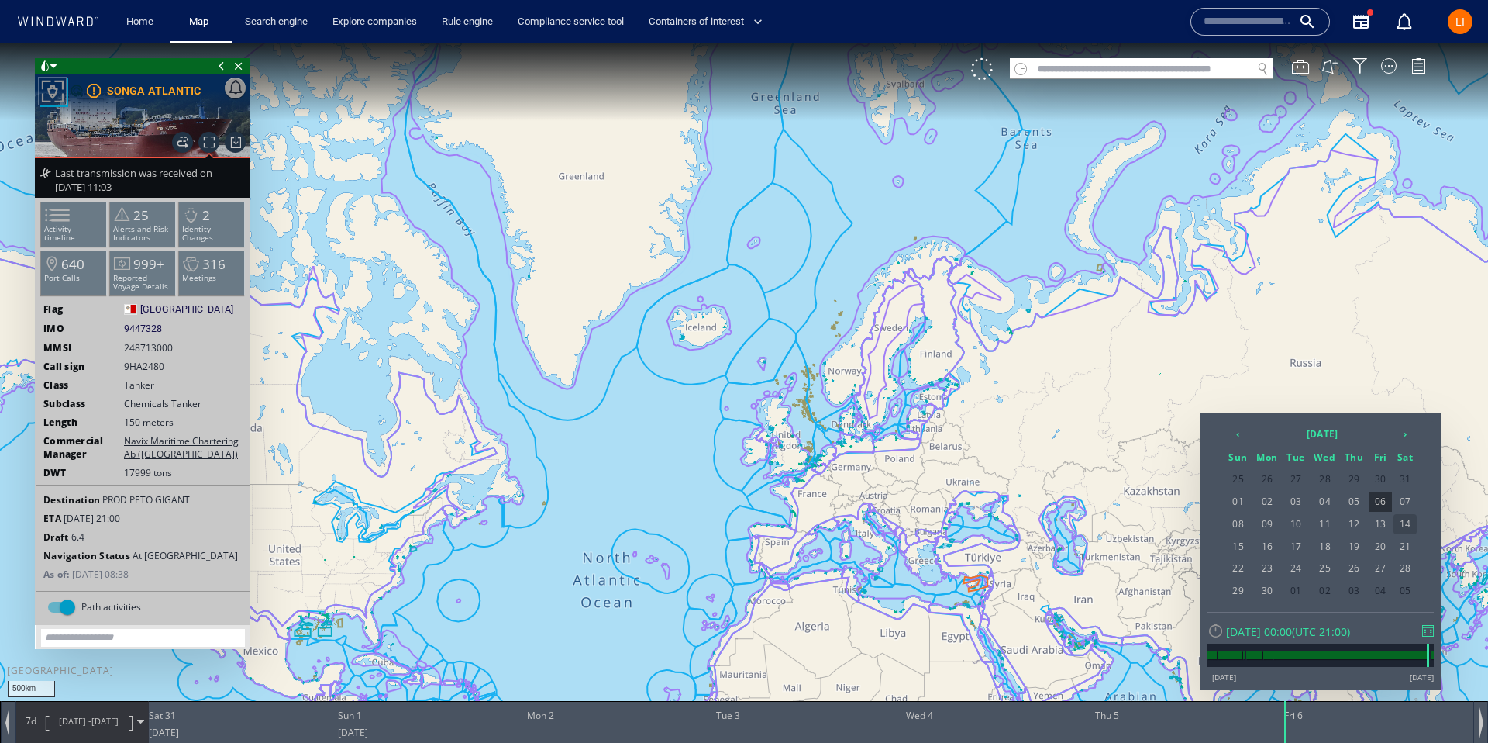
click at [1407, 524] on span "14" at bounding box center [1405, 524] width 23 height 20
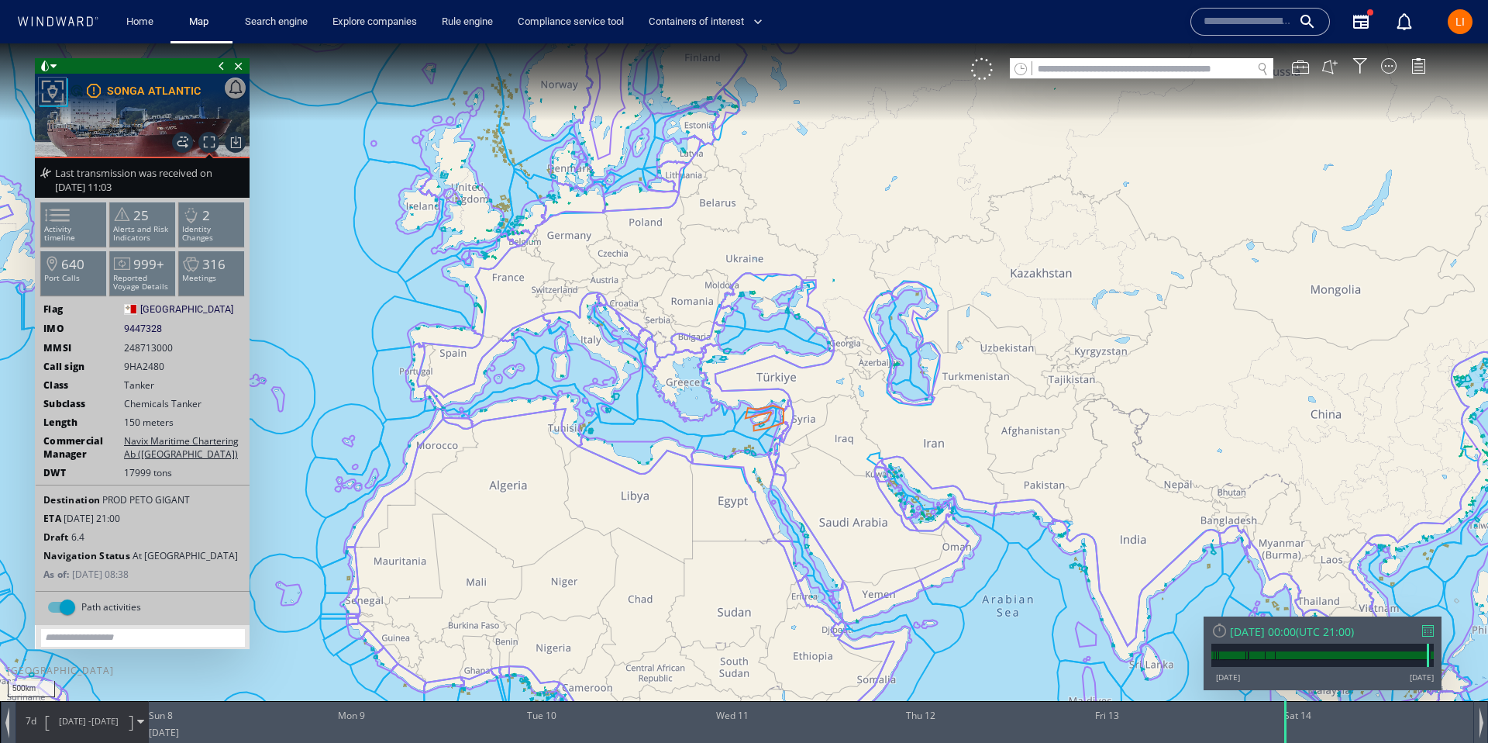
click at [1296, 636] on div "Sat 14/06/2025 00:00" at bounding box center [1263, 631] width 66 height 15
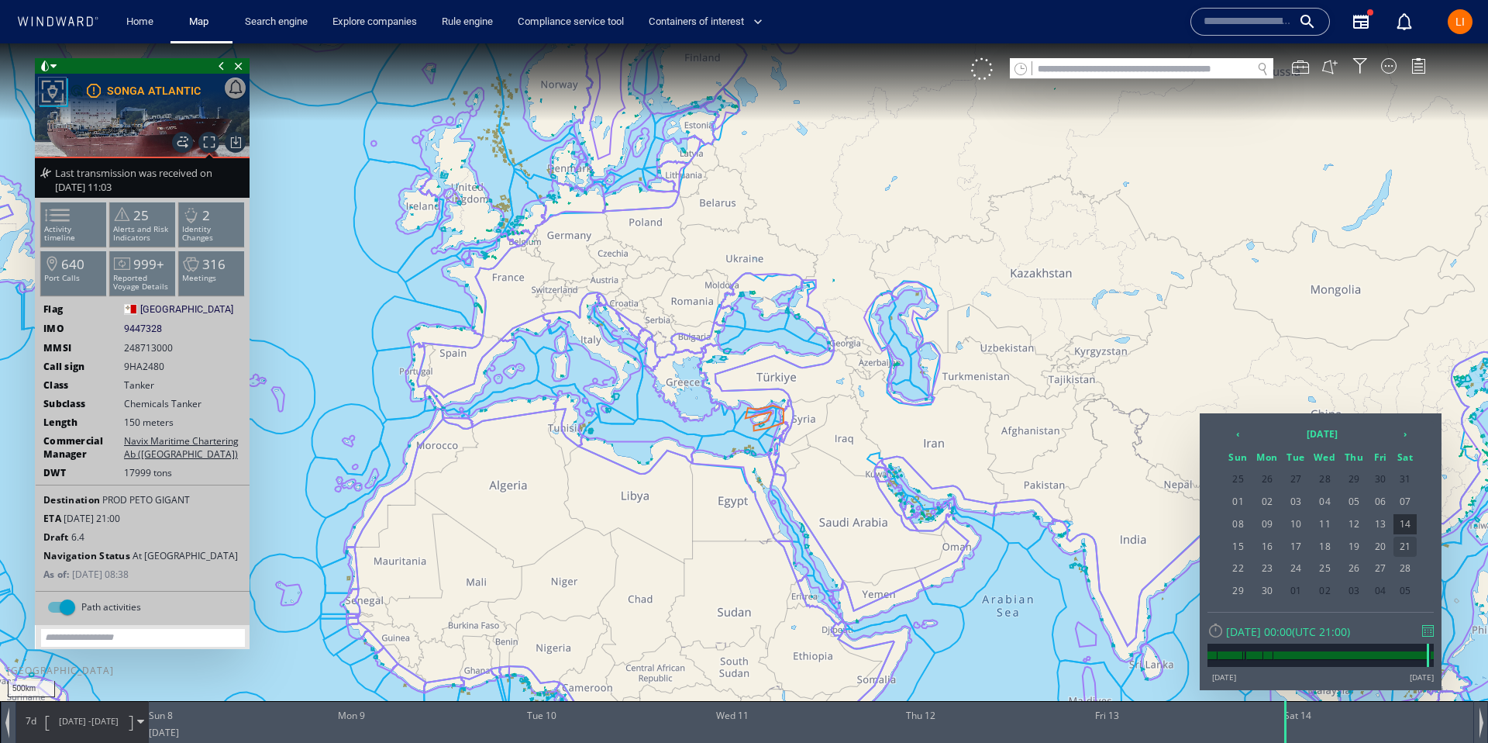
click at [1415, 545] on span "21" at bounding box center [1405, 546] width 23 height 20
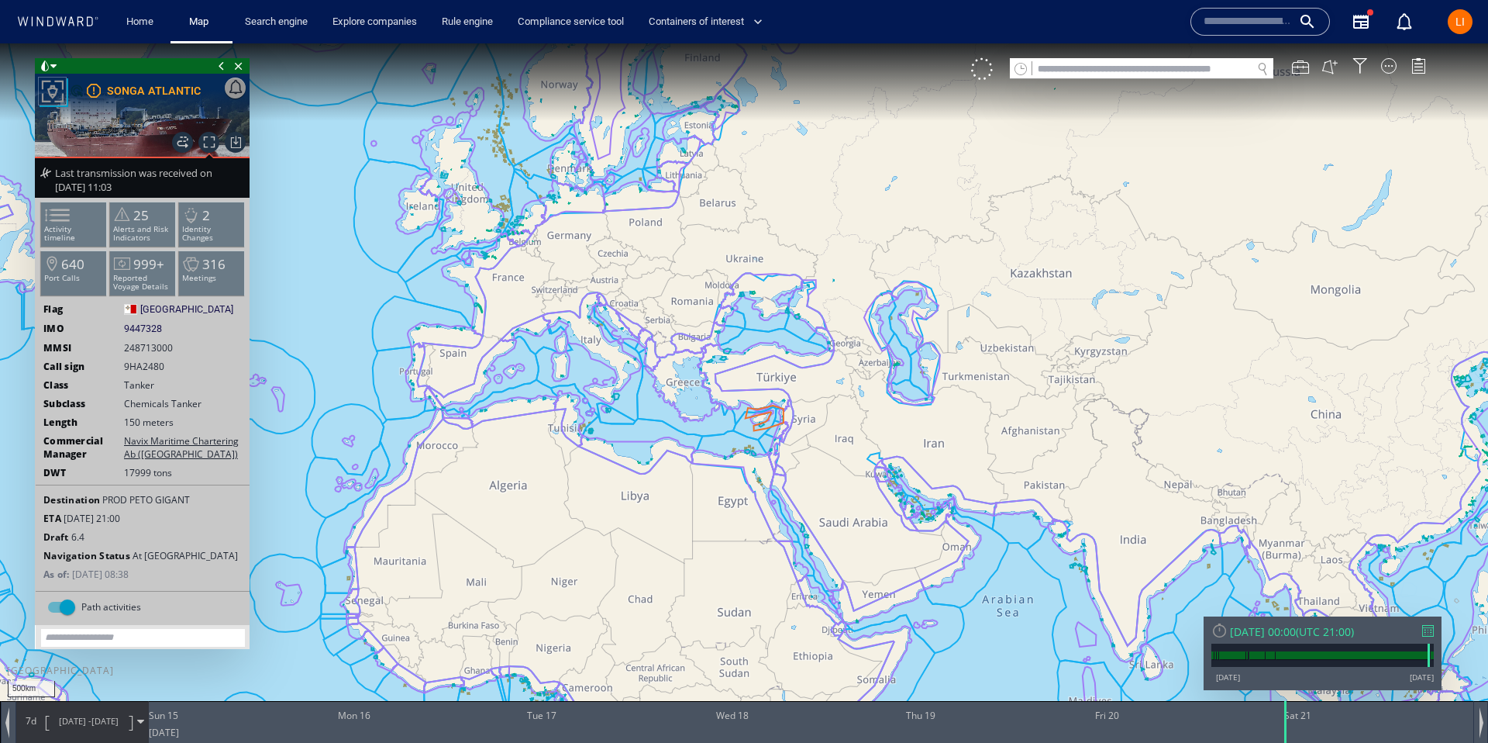
click at [1258, 628] on div "Sat 21/06/2025 00:00" at bounding box center [1263, 631] width 66 height 15
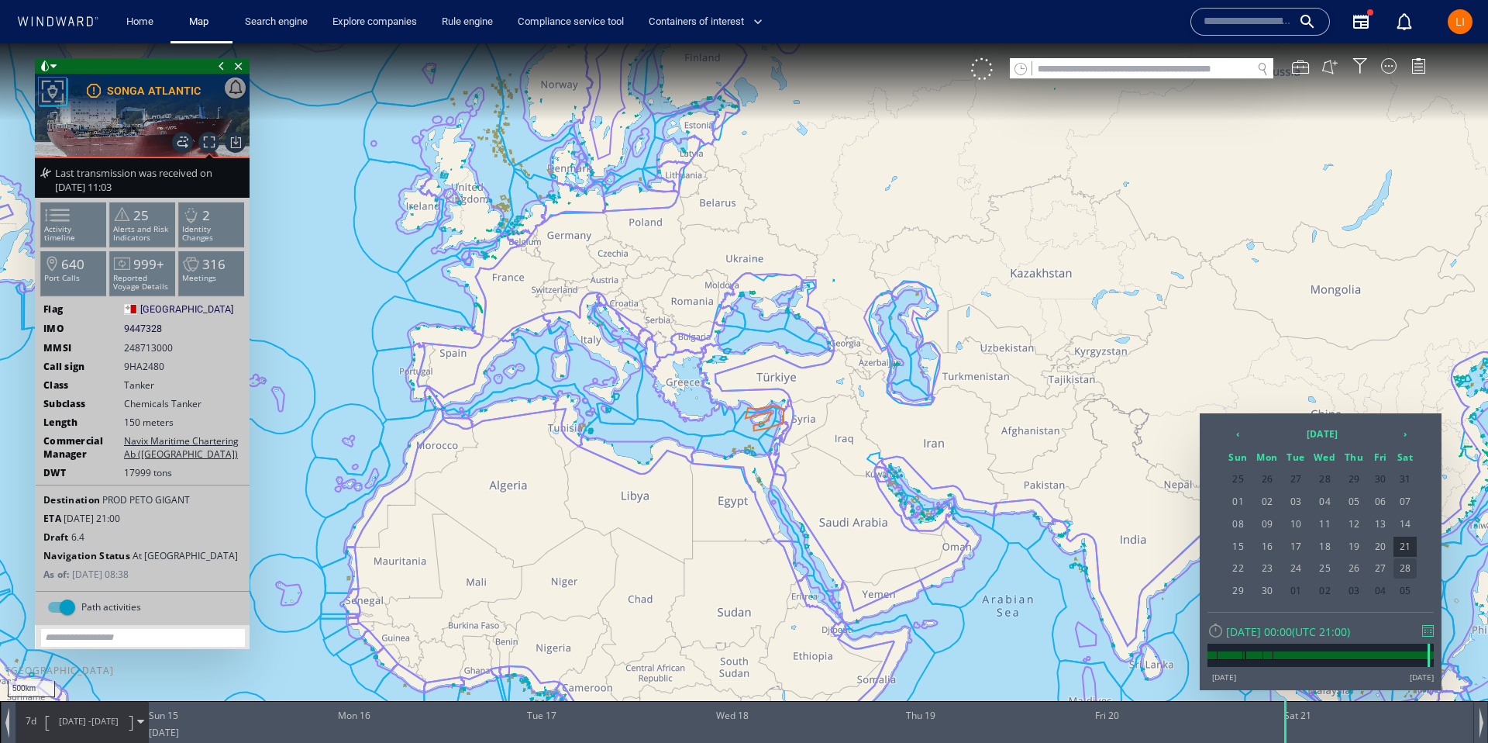
click at [1413, 570] on span "28" at bounding box center [1405, 568] width 23 height 20
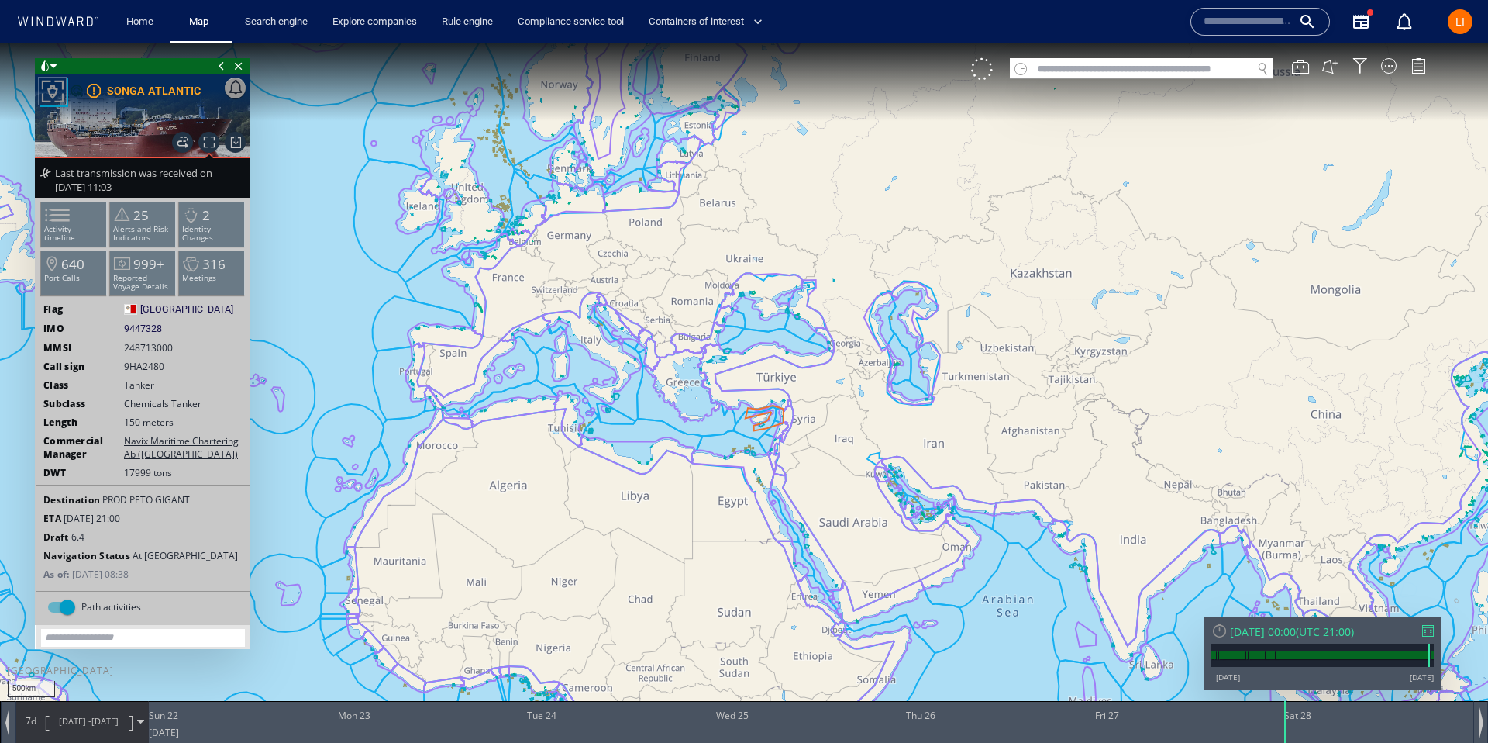
click at [1258, 622] on div "Sat 28/06/2025 00:00 ( UTC 21:00 ) 03/01/13 13/09/25" at bounding box center [1323, 653] width 238 height 74
click at [1260, 626] on div "Sat 28/06/2025 00:00" at bounding box center [1263, 631] width 66 height 15
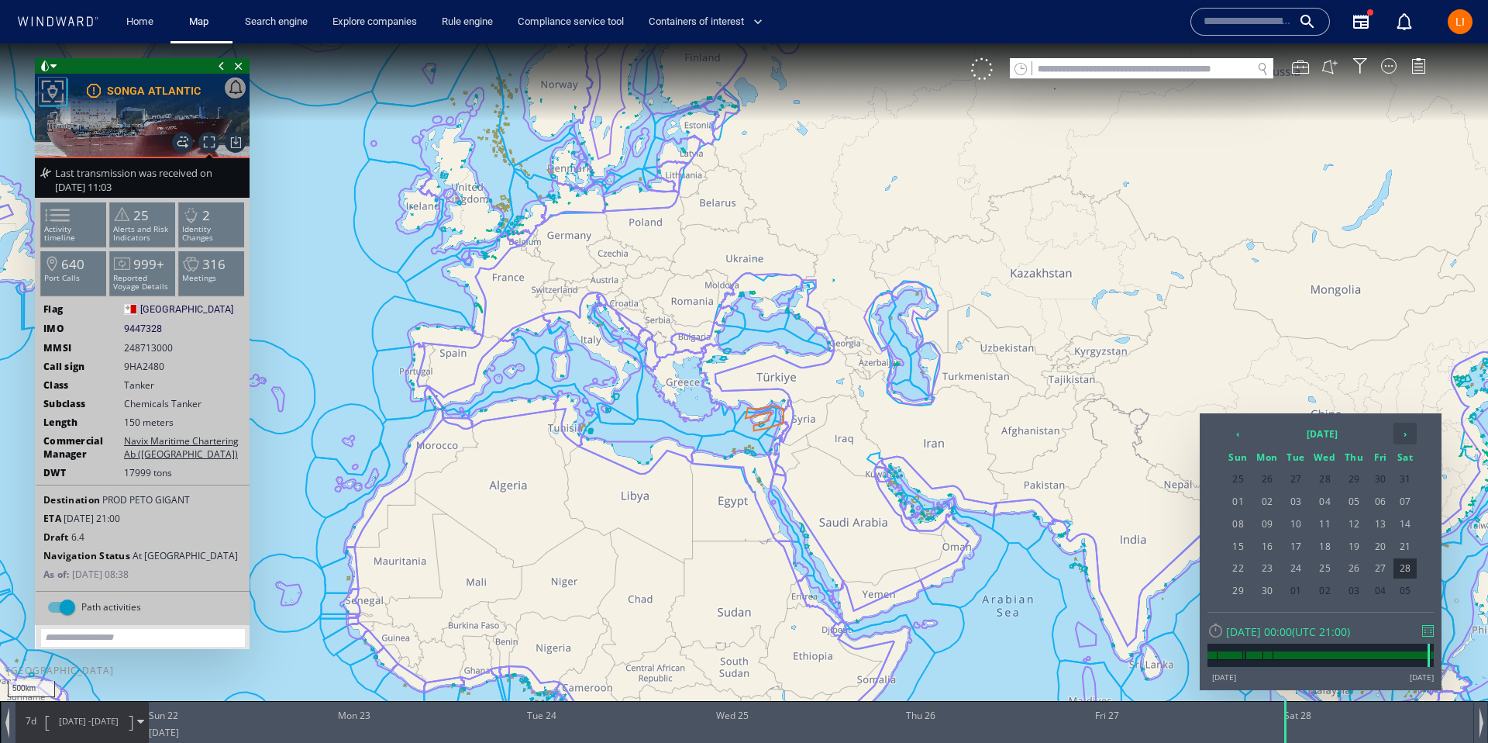
click at [1398, 433] on th "›" at bounding box center [1405, 433] width 23 height 22
click at [1399, 482] on span "05" at bounding box center [1405, 479] width 23 height 20
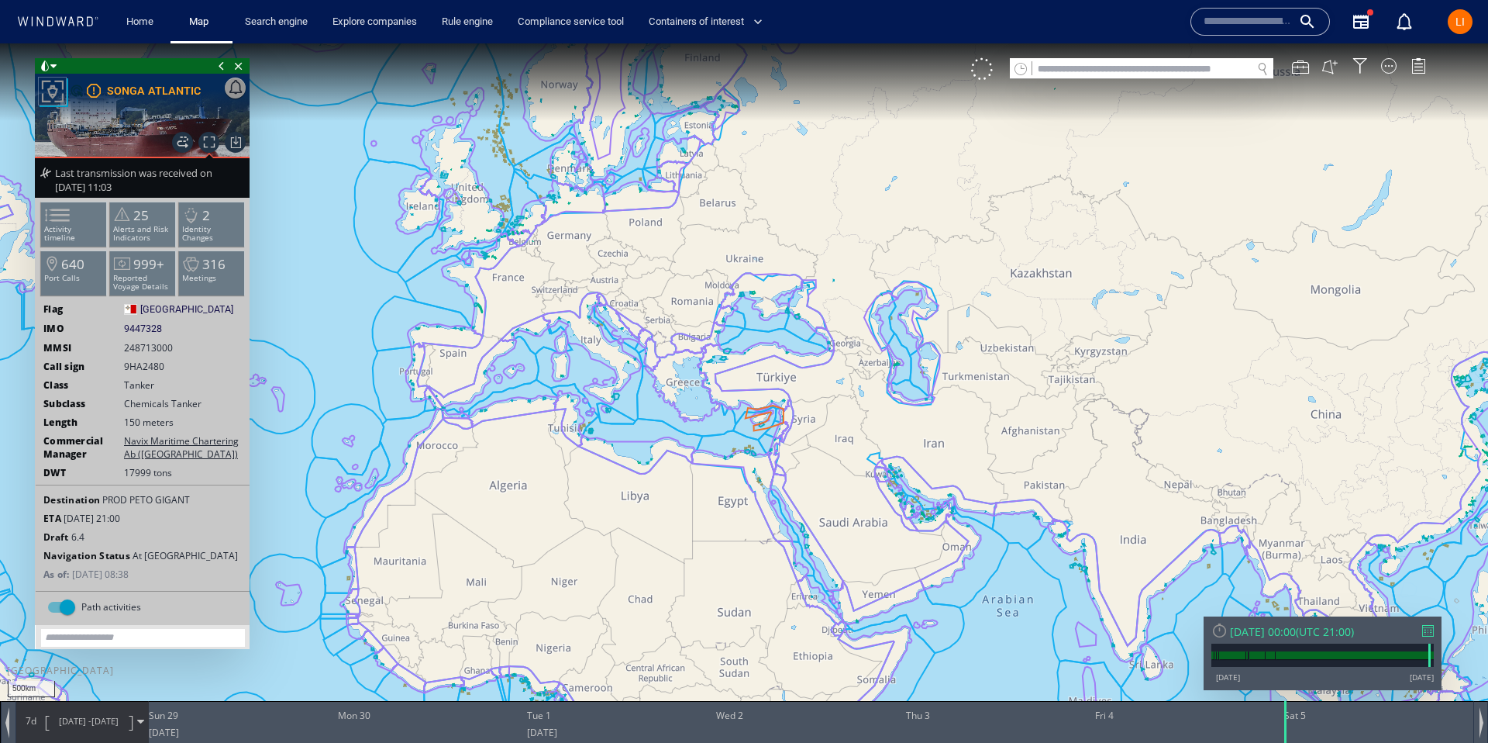
click at [1296, 633] on div "Sat 05/07/2025 00:00" at bounding box center [1263, 631] width 66 height 15
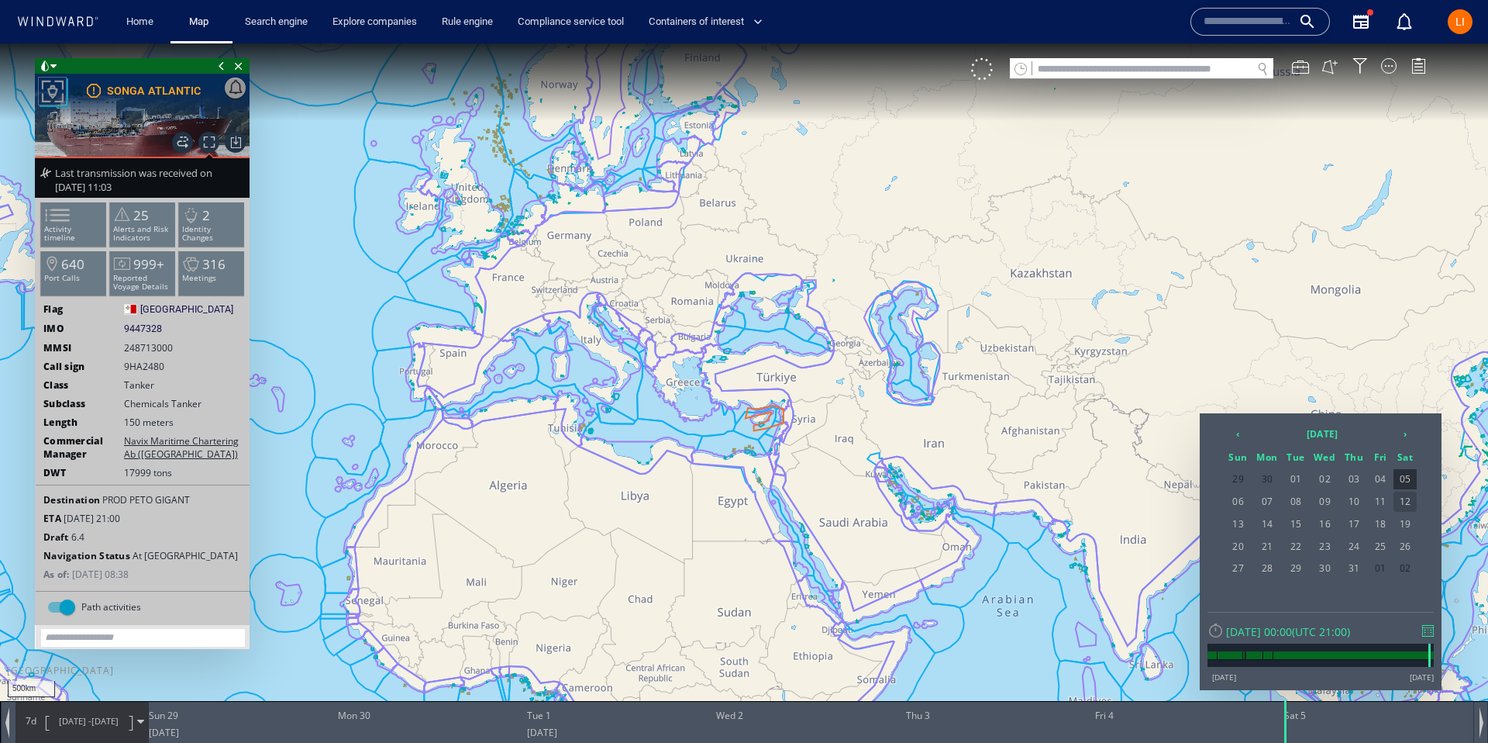
drag, startPoint x: 1381, startPoint y: 589, endPoint x: 1413, endPoint y: 509, distance: 85.9
click at [1415, 515] on div "‹ 2025 July › Sun Mon Tue Wed Thu Fri Sat 29 30 01 02 03 04 05 06 07 08 09 10 1…" at bounding box center [1321, 516] width 226 height 191
click at [1410, 508] on span "12" at bounding box center [1405, 501] width 23 height 20
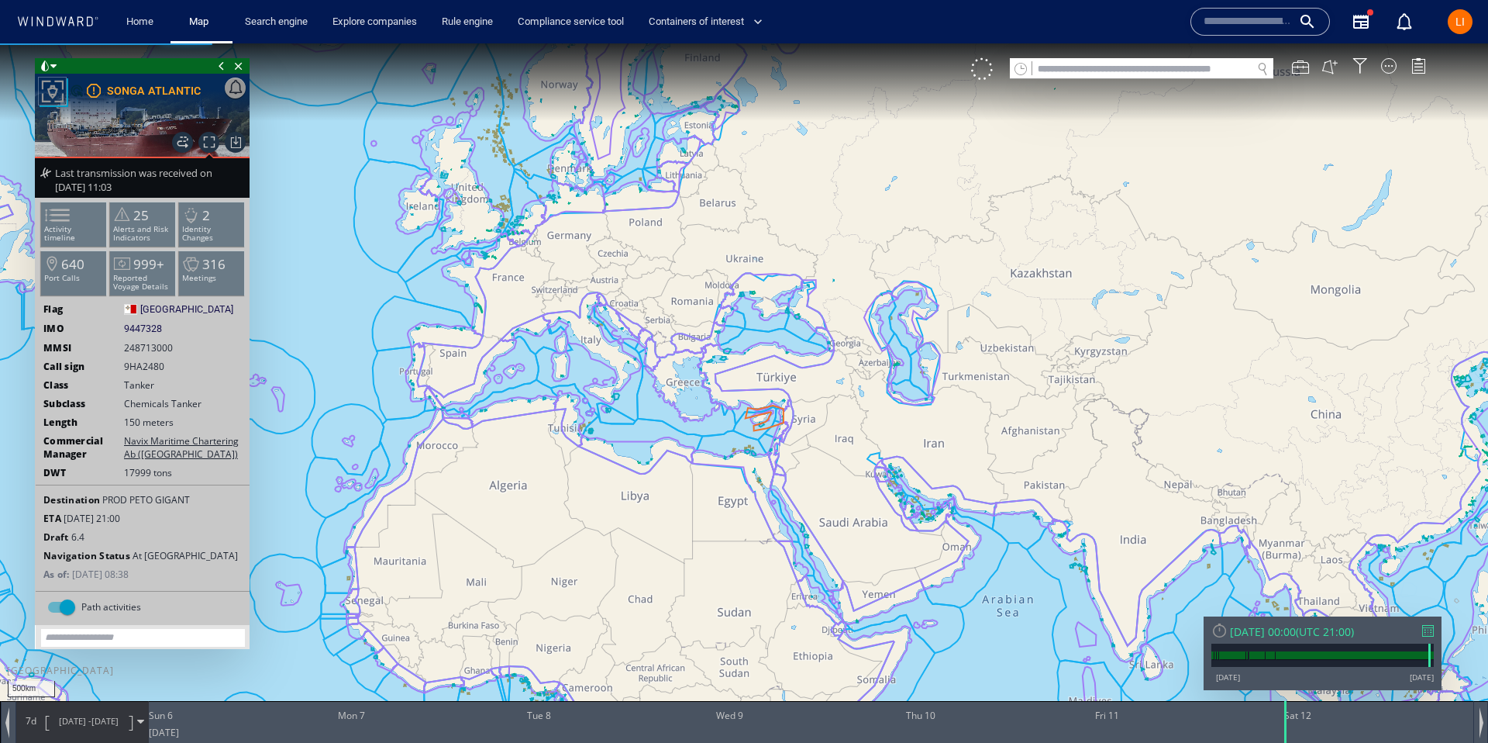
drag, startPoint x: 1409, startPoint y: 509, endPoint x: 1408, endPoint y: 522, distance: 12.5
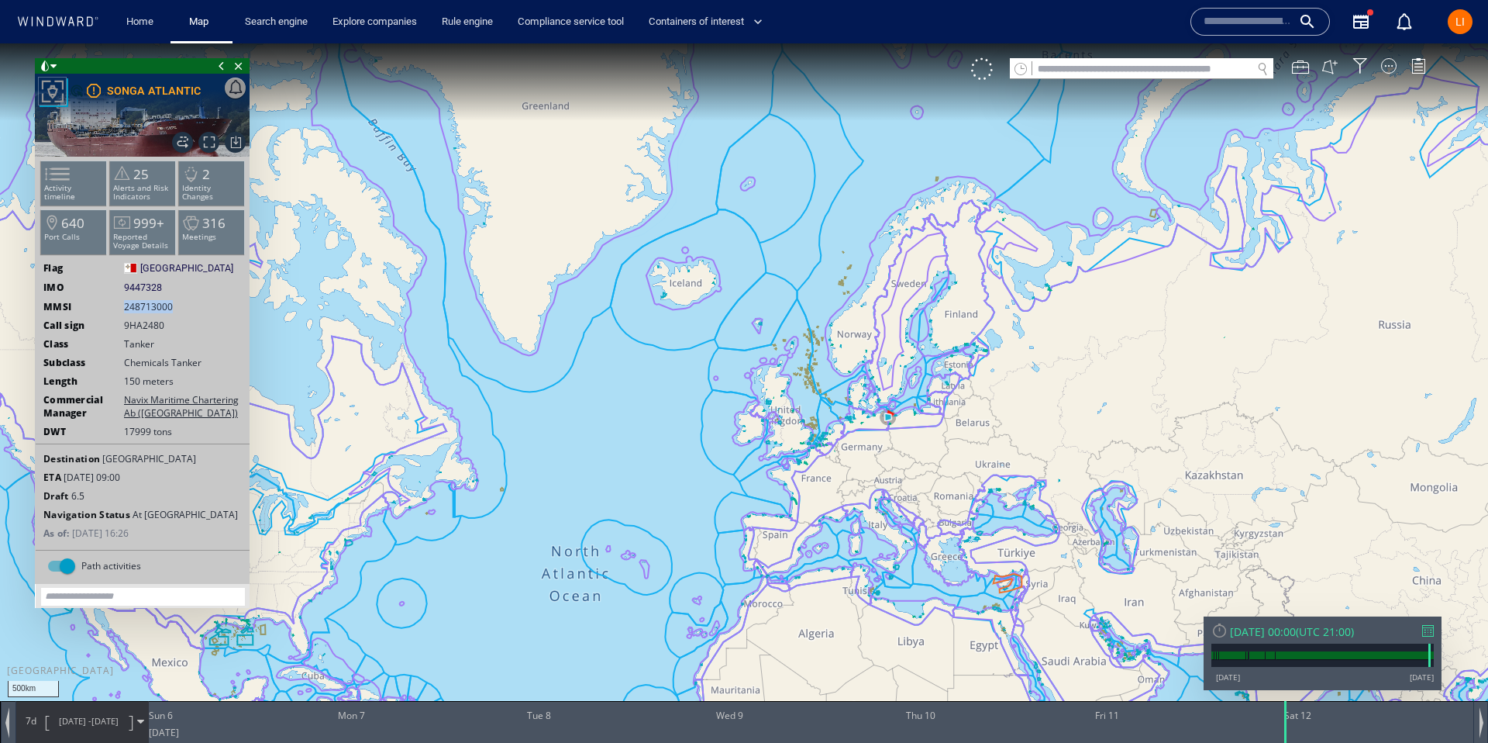
drag, startPoint x: 153, startPoint y: 308, endPoint x: 119, endPoint y: 308, distance: 34.9
click at [119, 308] on div "MMSI 248713000" at bounding box center [143, 306] width 214 height 13
click at [238, 67] on span "Close vessel card" at bounding box center [238, 66] width 17 height 16
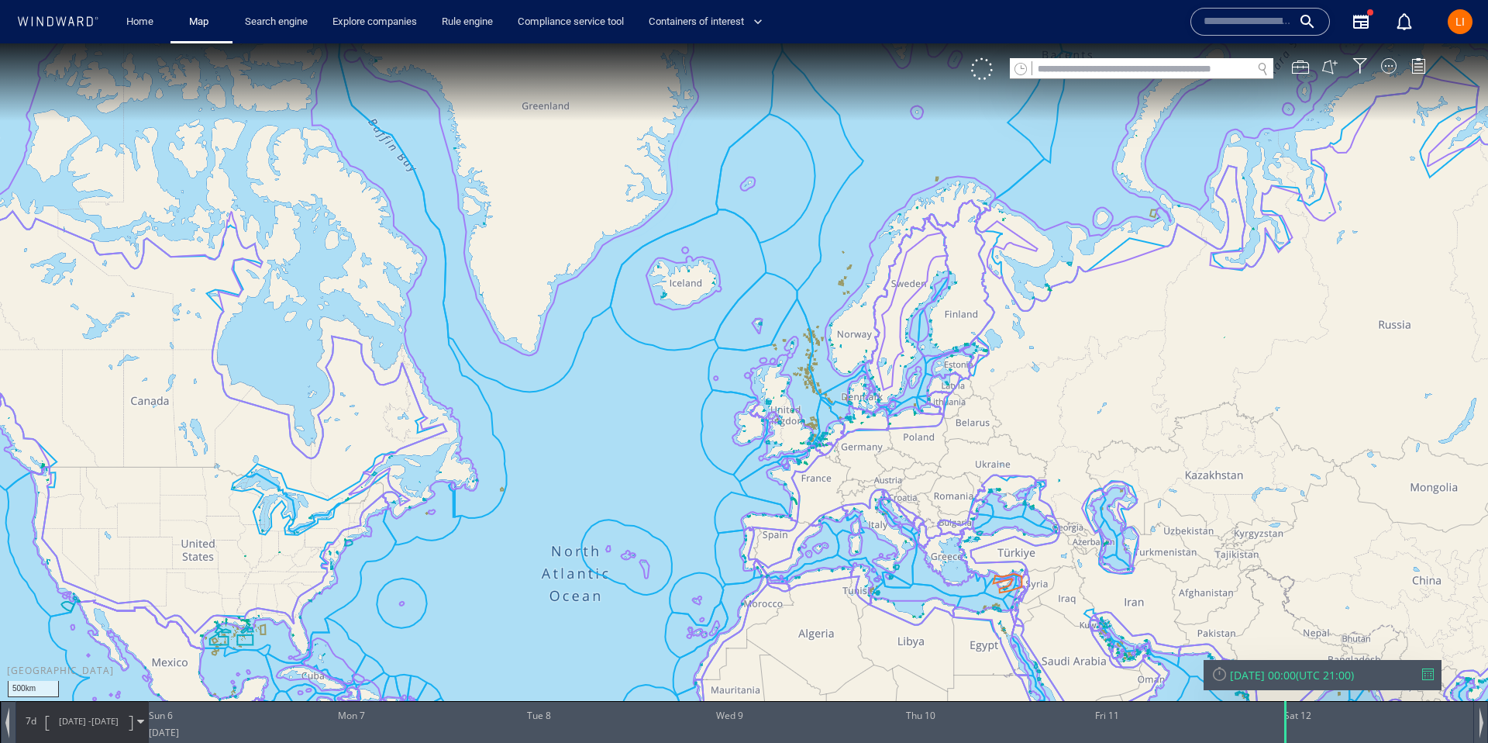
click at [1073, 78] on div at bounding box center [1142, 78] width 264 height 1
click at [1050, 69] on input "text" at bounding box center [1141, 69] width 219 height 21
paste input "*******"
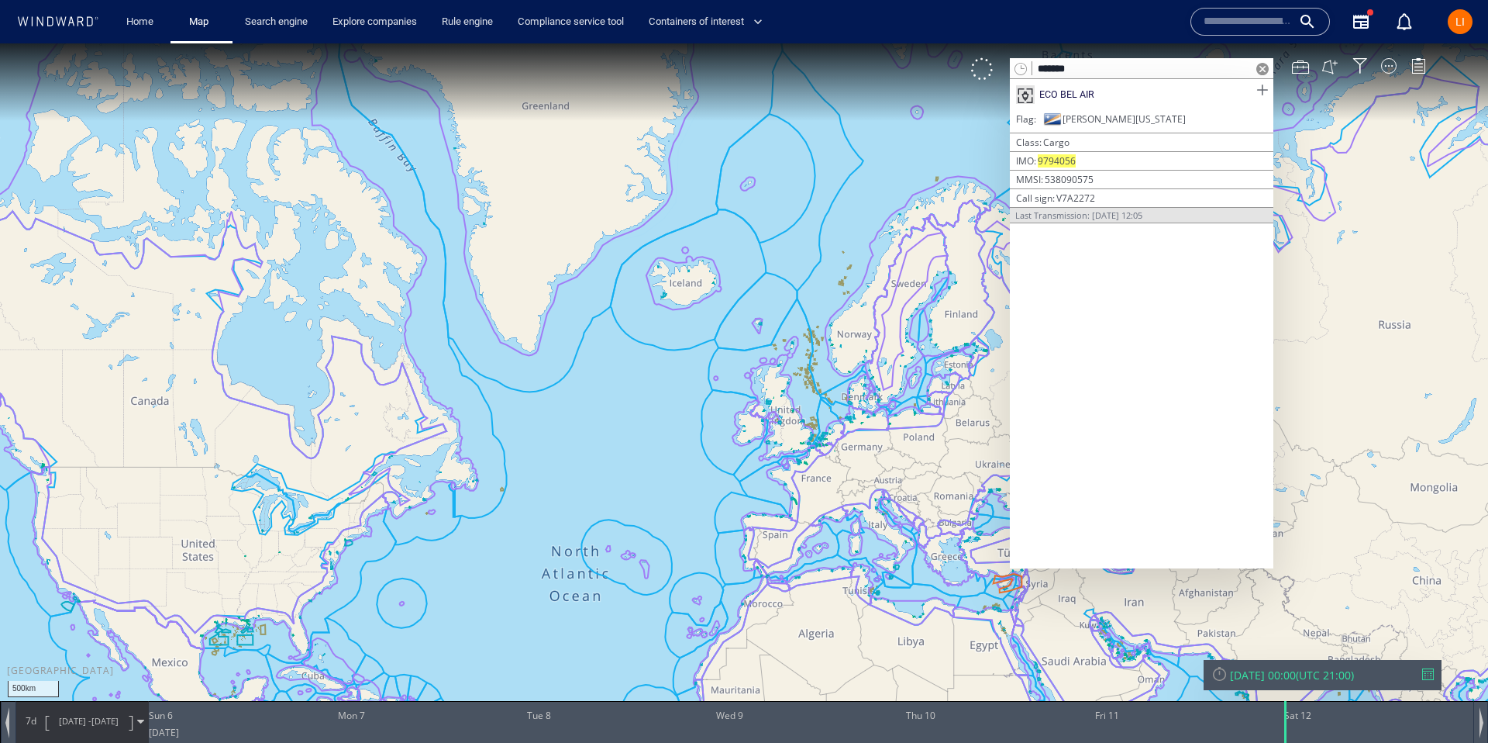
type input "*******"
click at [1267, 91] on span at bounding box center [1262, 90] width 19 height 19
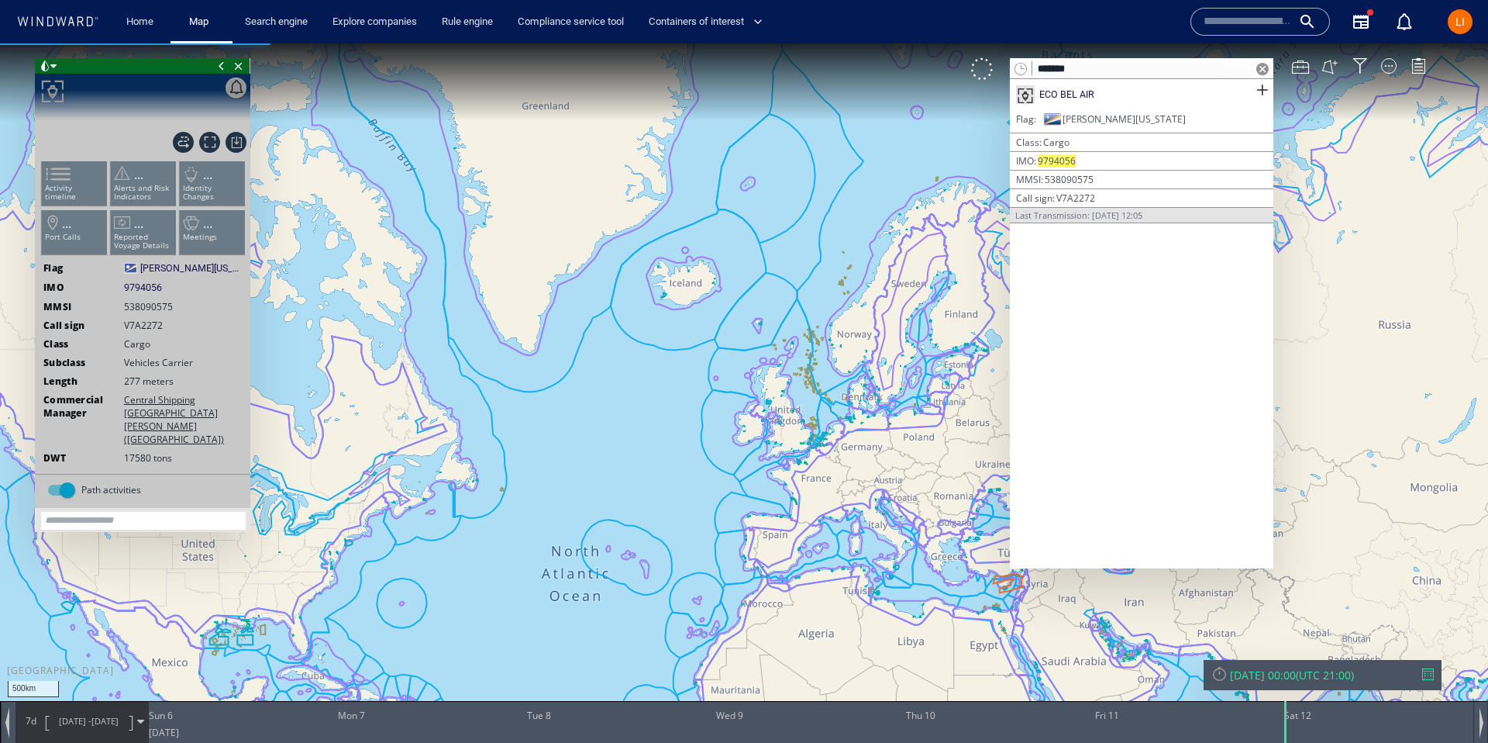
click at [1260, 71] on span at bounding box center [1262, 69] width 12 height 12
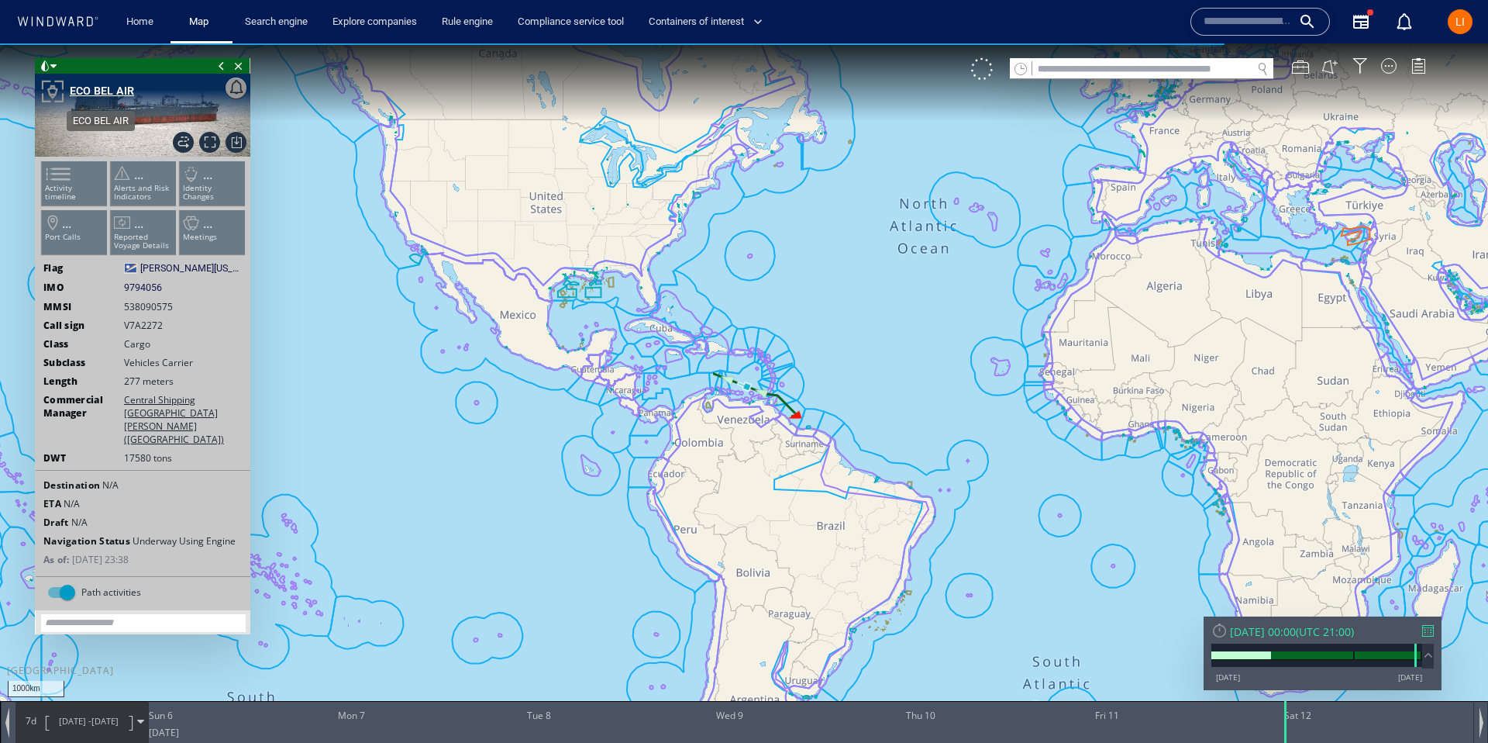
click at [95, 87] on div "ECO BEL AIR" at bounding box center [102, 90] width 64 height 19
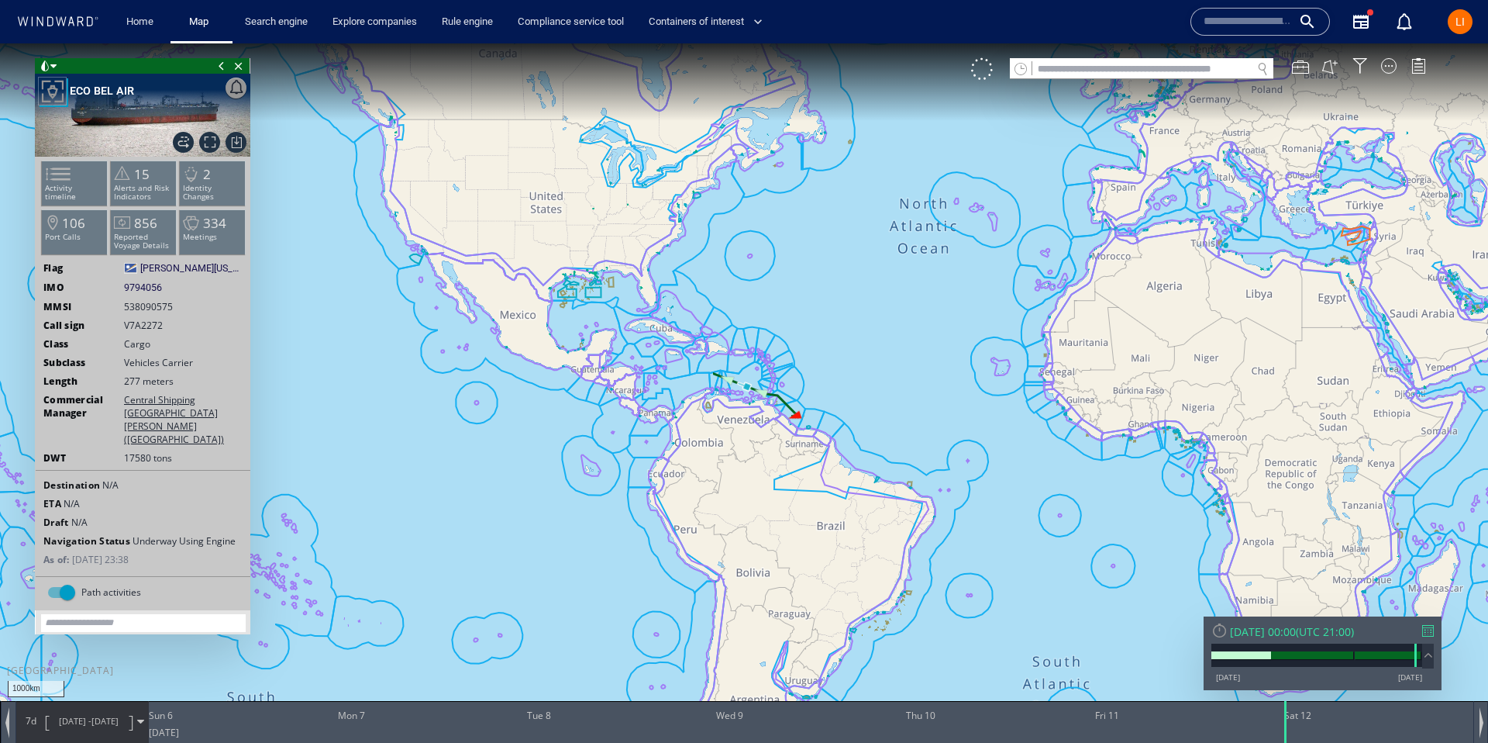
click at [1214, 632] on div at bounding box center [1220, 630] width 16 height 16
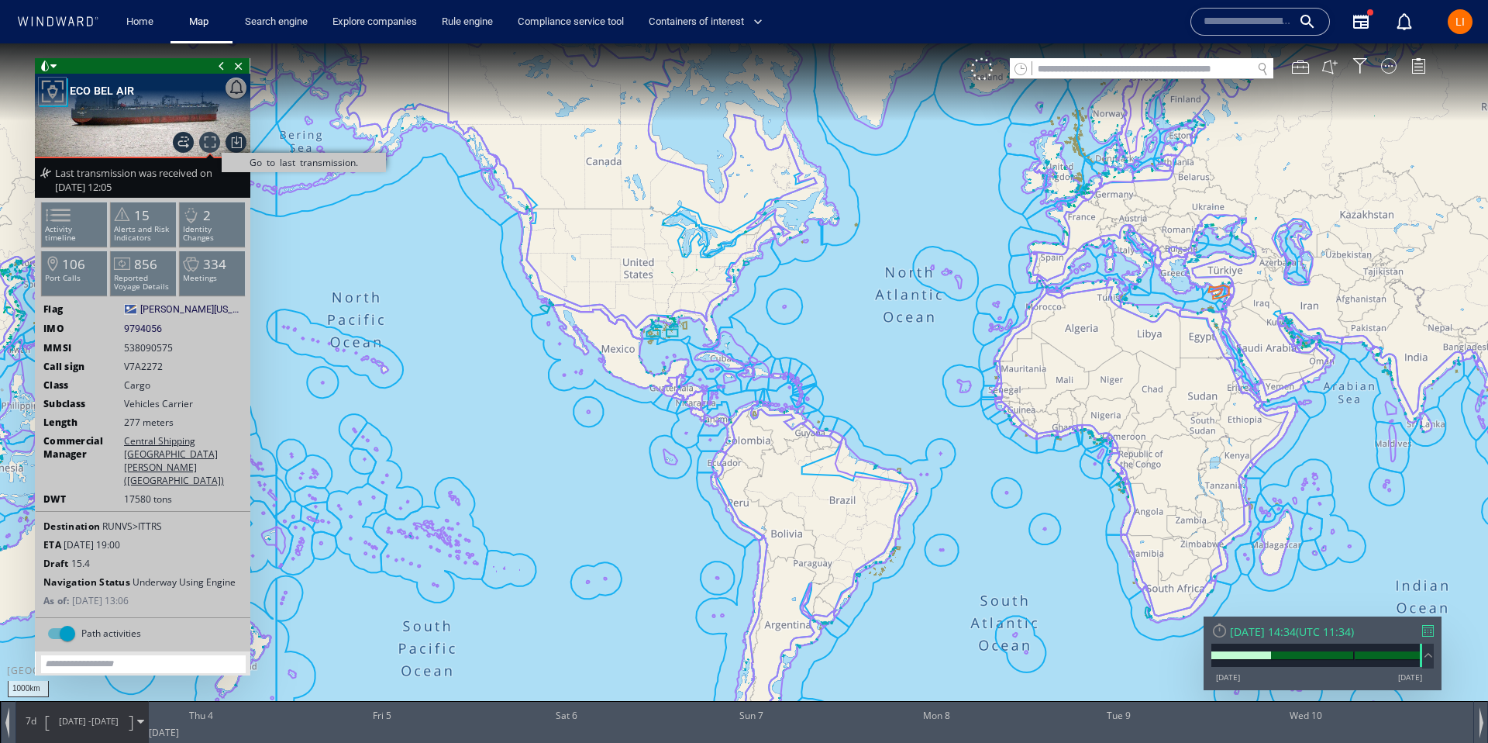
click at [213, 146] on span "Go to last transmission." at bounding box center [209, 142] width 21 height 21
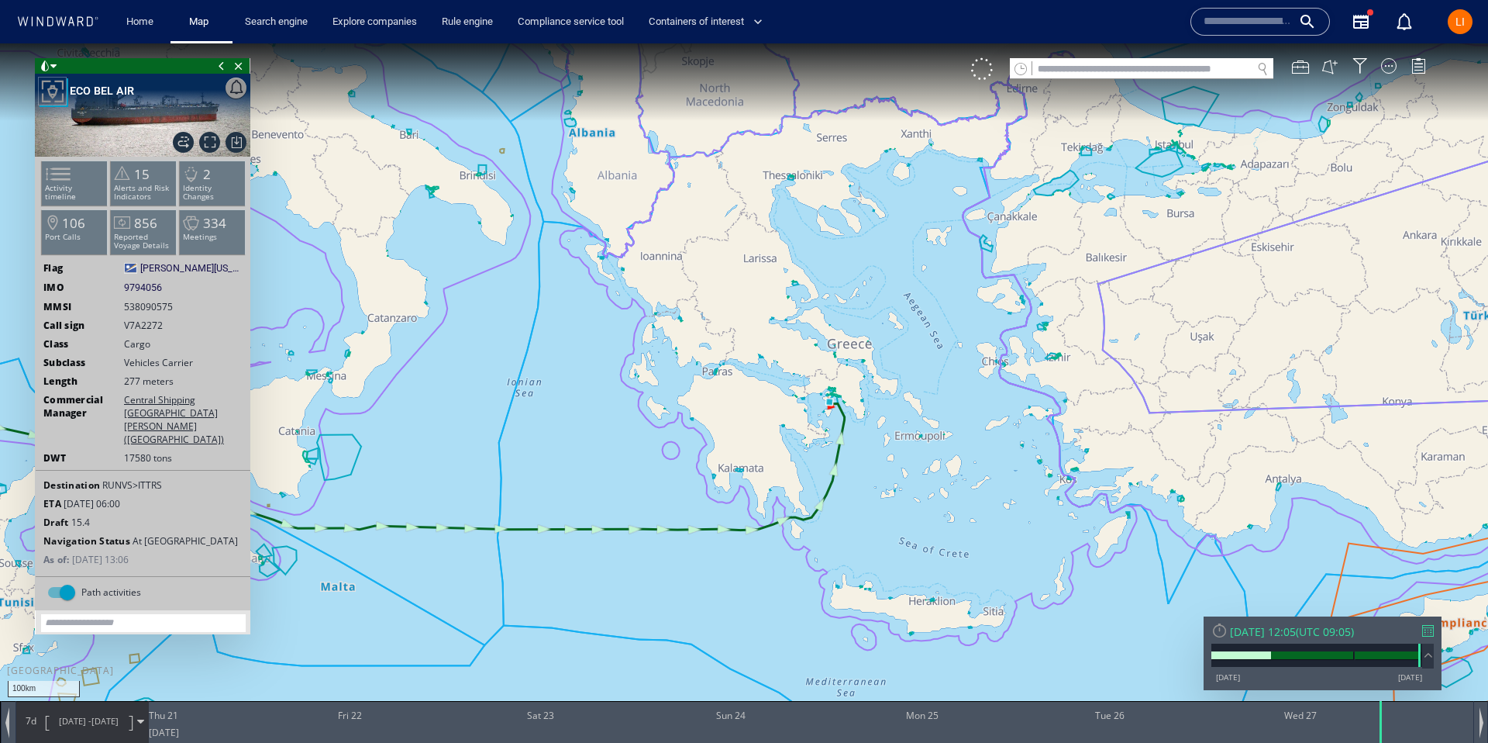
click at [157, 309] on span "538090575" at bounding box center [148, 306] width 49 height 13
click at [157, 308] on span "538090575" at bounding box center [148, 306] width 49 height 13
drag, startPoint x: 157, startPoint y: 308, endPoint x: 186, endPoint y: 308, distance: 28.7
click at [158, 308] on span "538090575" at bounding box center [148, 306] width 49 height 13
drag, startPoint x: 183, startPoint y: 308, endPoint x: 122, endPoint y: 307, distance: 61.3
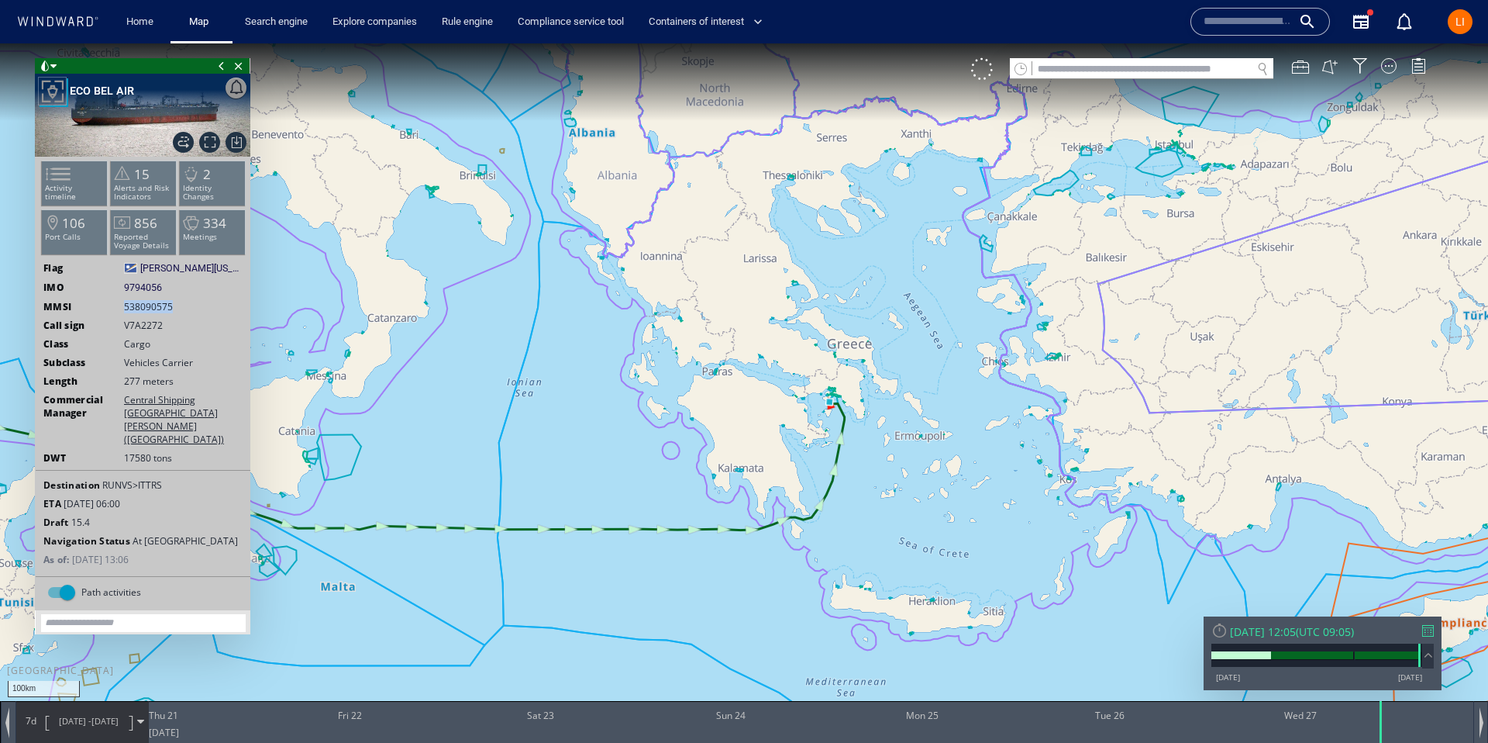
click at [122, 308] on div "MMSI 538090575" at bounding box center [143, 306] width 215 height 13
copy span "538090575"
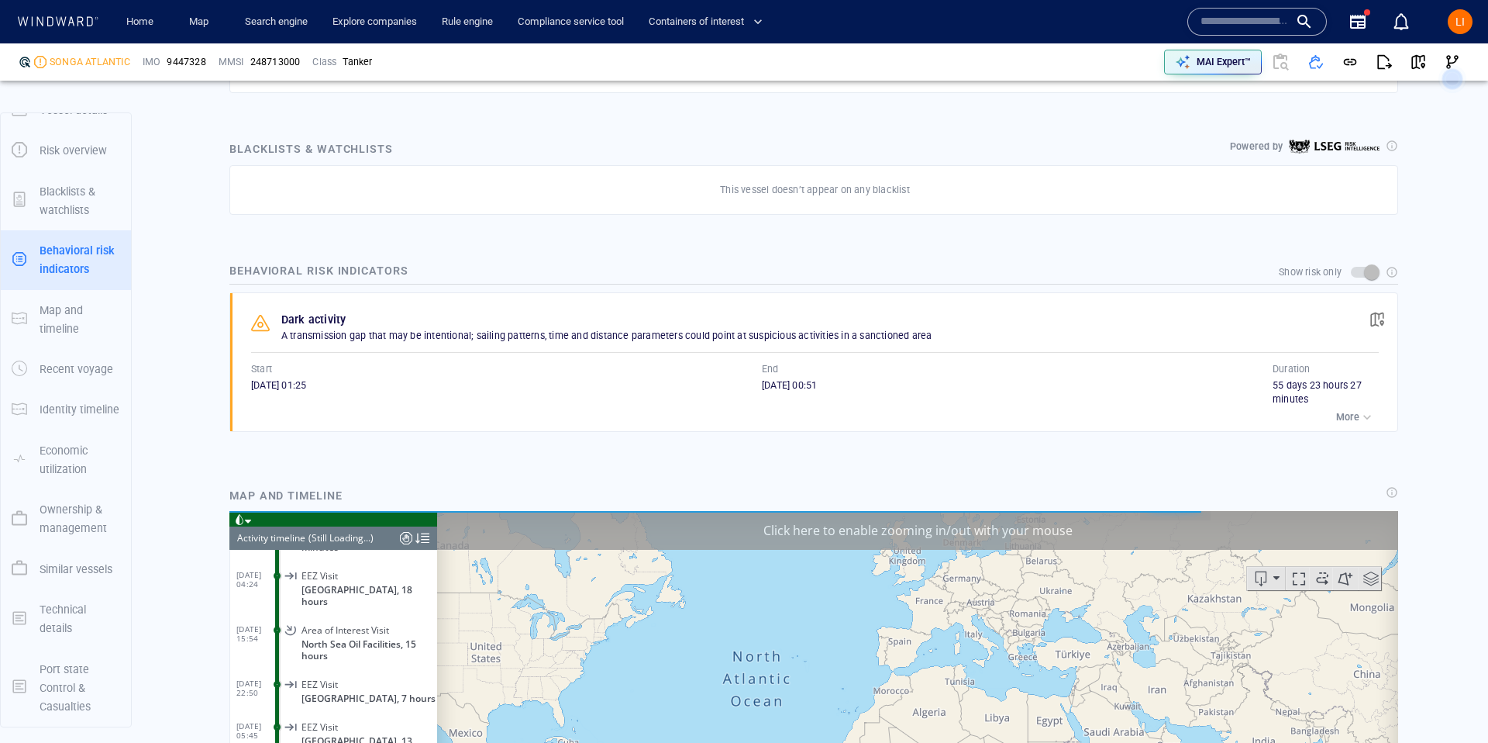
scroll to position [6416, 0]
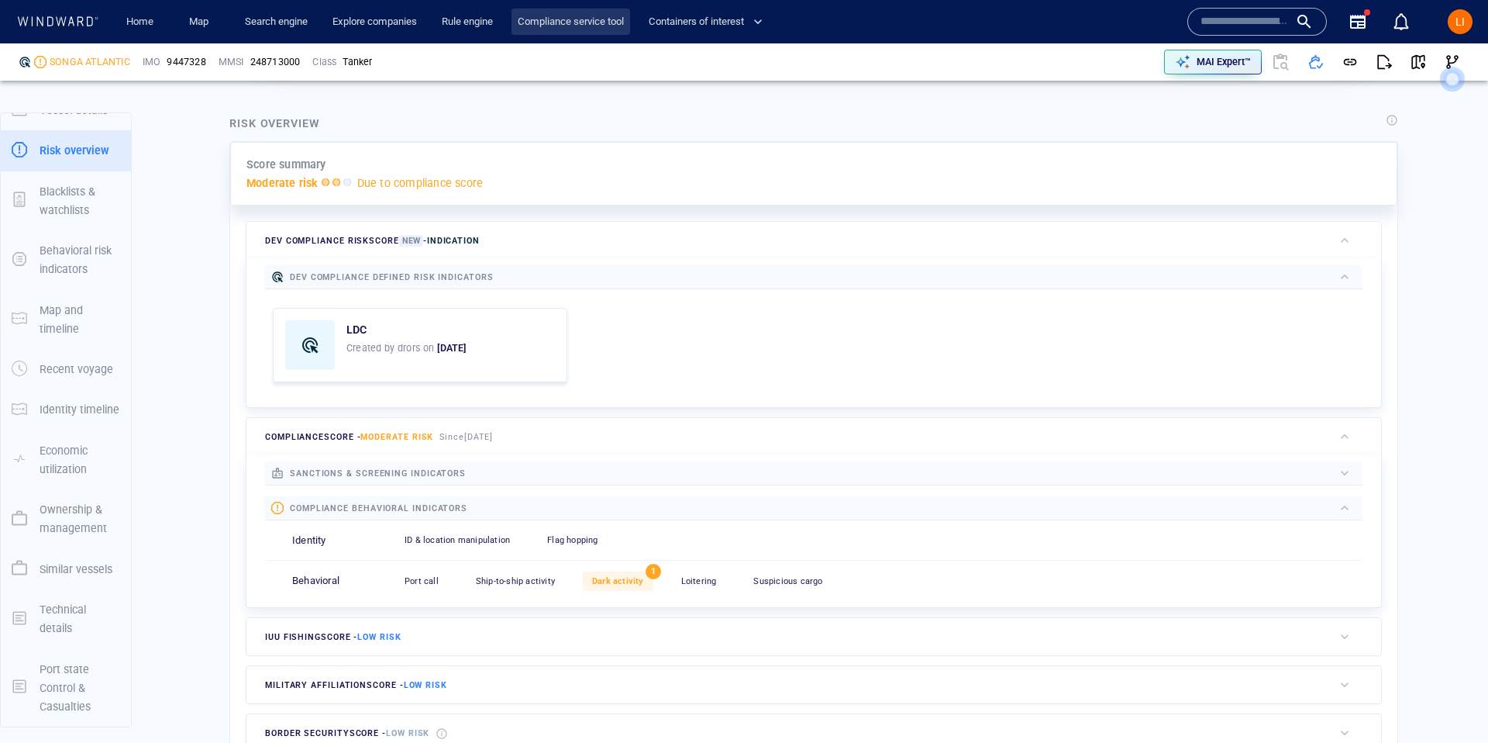
scroll to position [23, 0]
click at [1218, 26] on input "text" at bounding box center [1245, 21] width 88 height 23
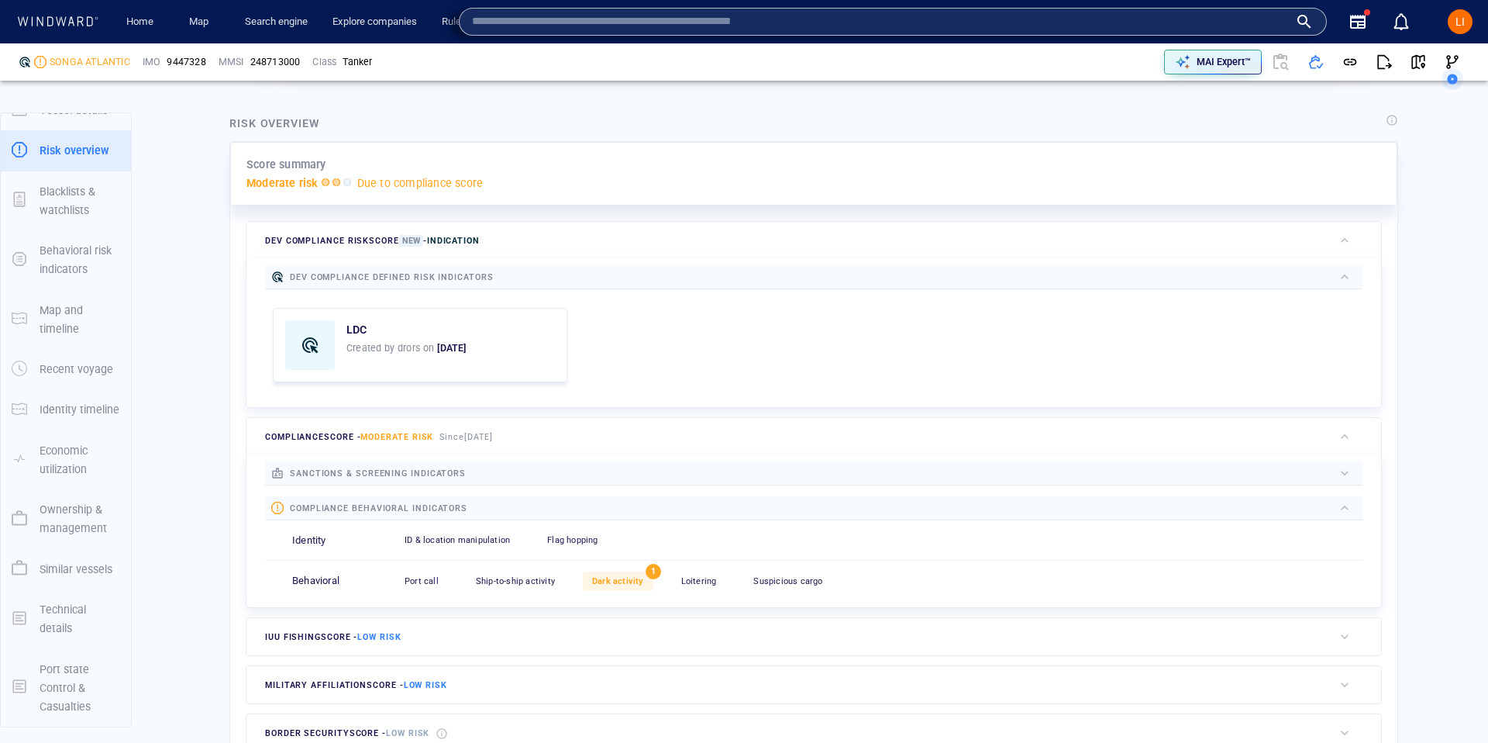
paste input "*******"
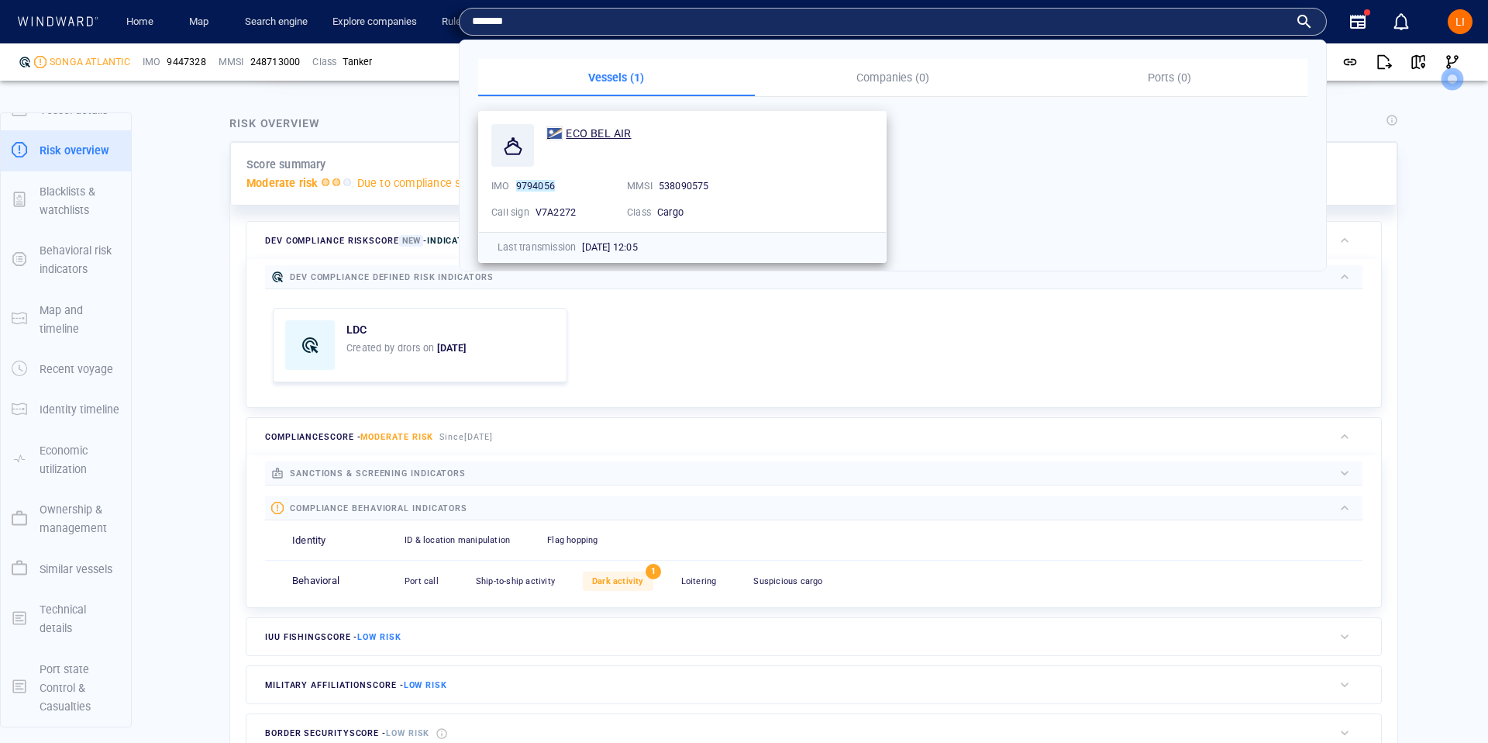
type input "*******"
click at [616, 135] on span "ECO BEL AIR" at bounding box center [598, 133] width 65 height 12
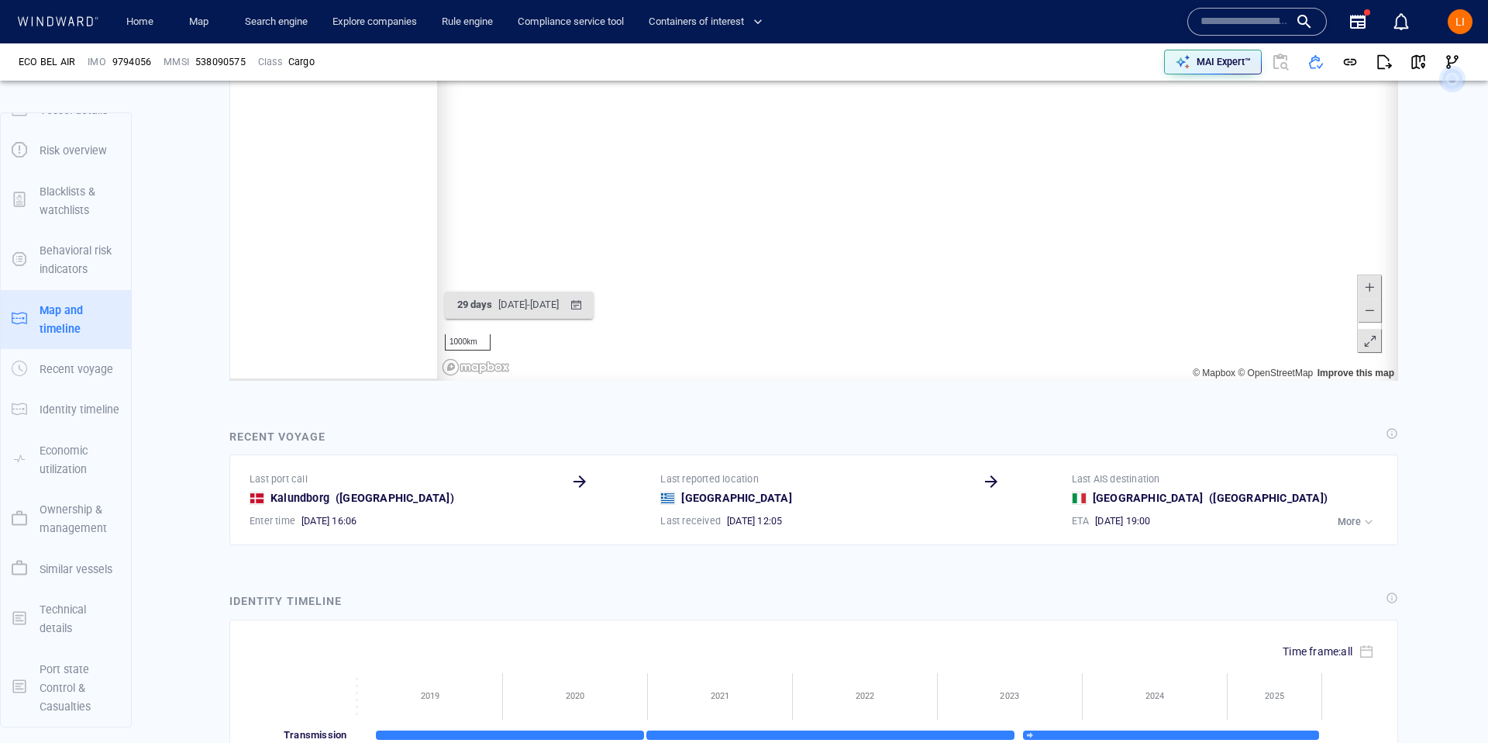
scroll to position [178767, 0]
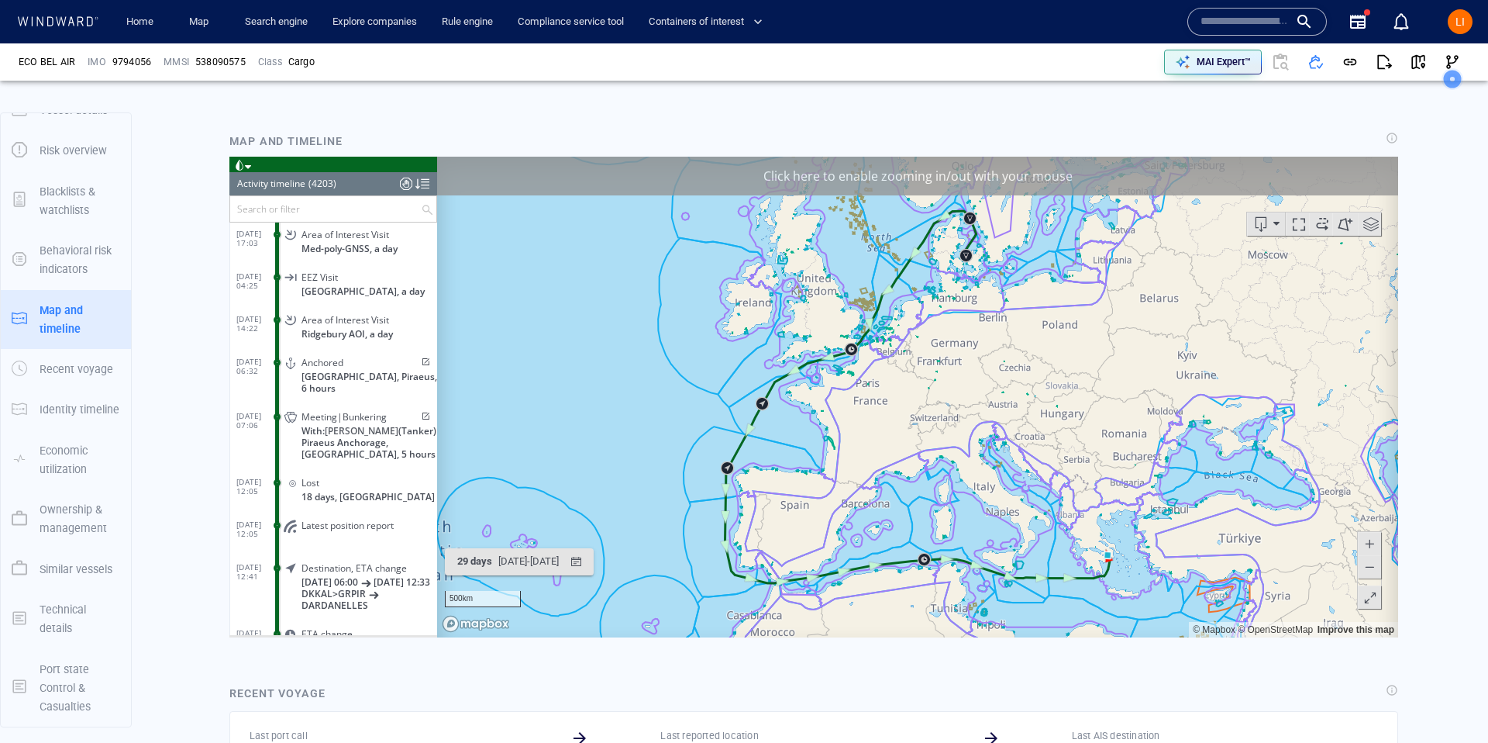
scroll to position [23, 0]
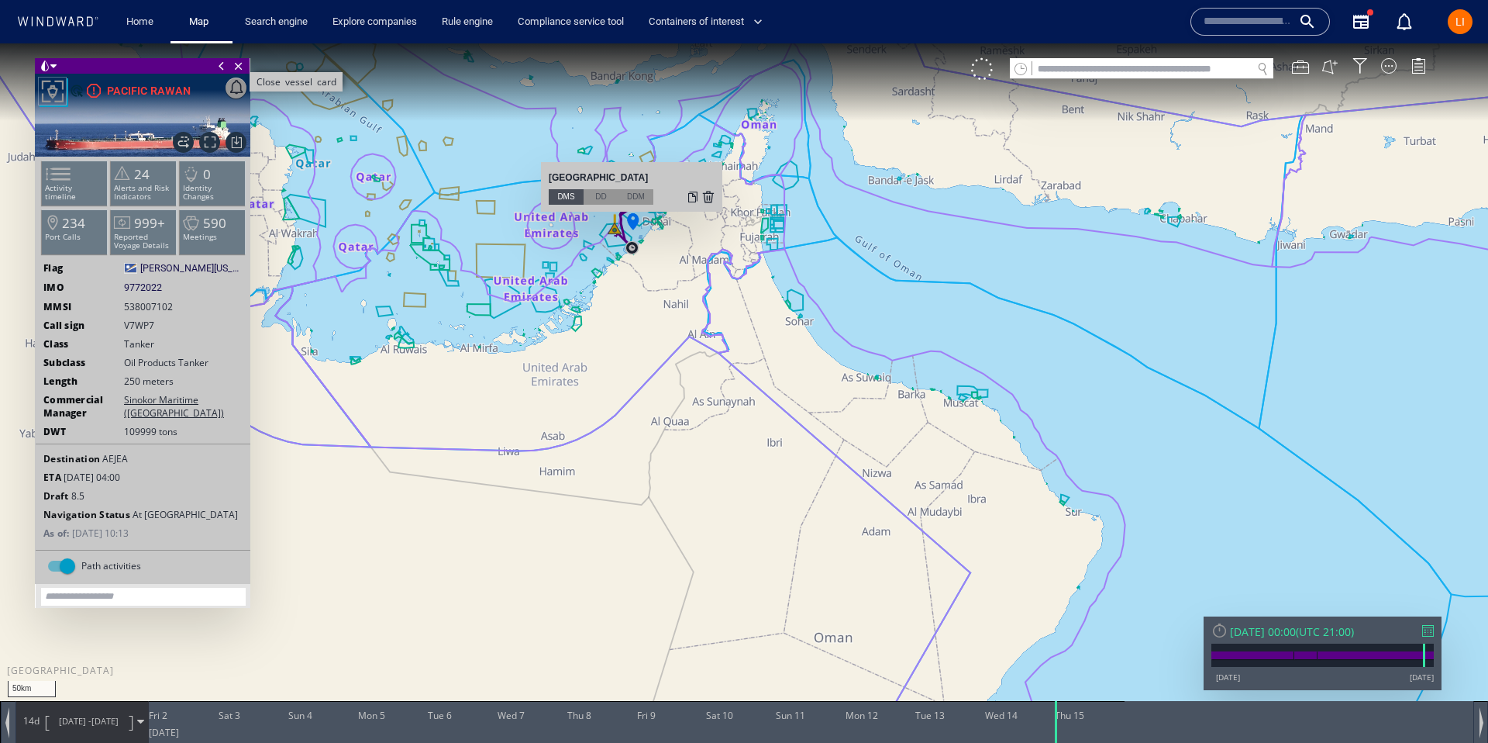
click at [246, 67] on span "Close vessel card" at bounding box center [238, 66] width 17 height 16
